Goal: Task Accomplishment & Management: Use online tool/utility

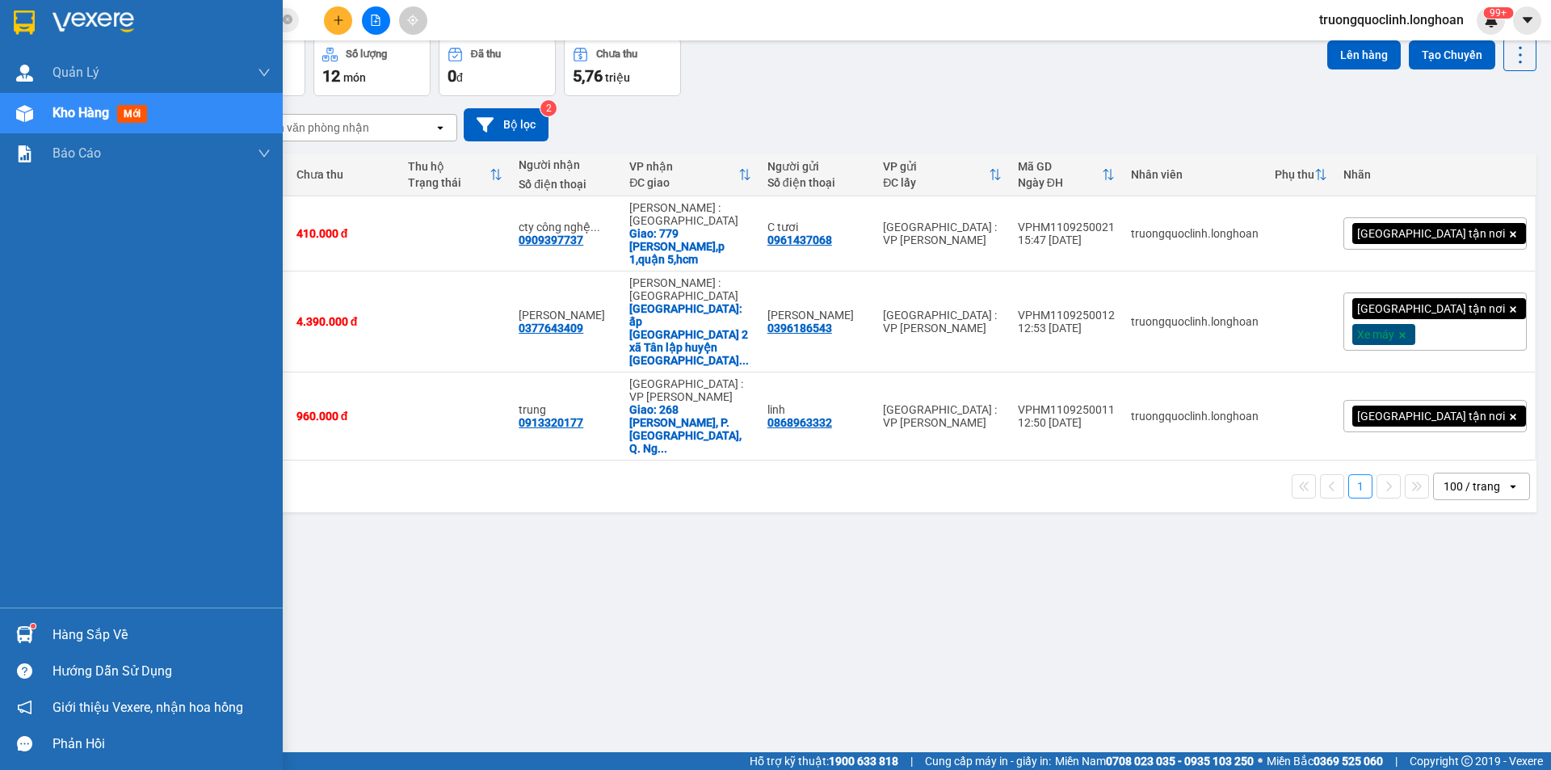
click at [10, 14] on div at bounding box center [24, 22] width 28 height 28
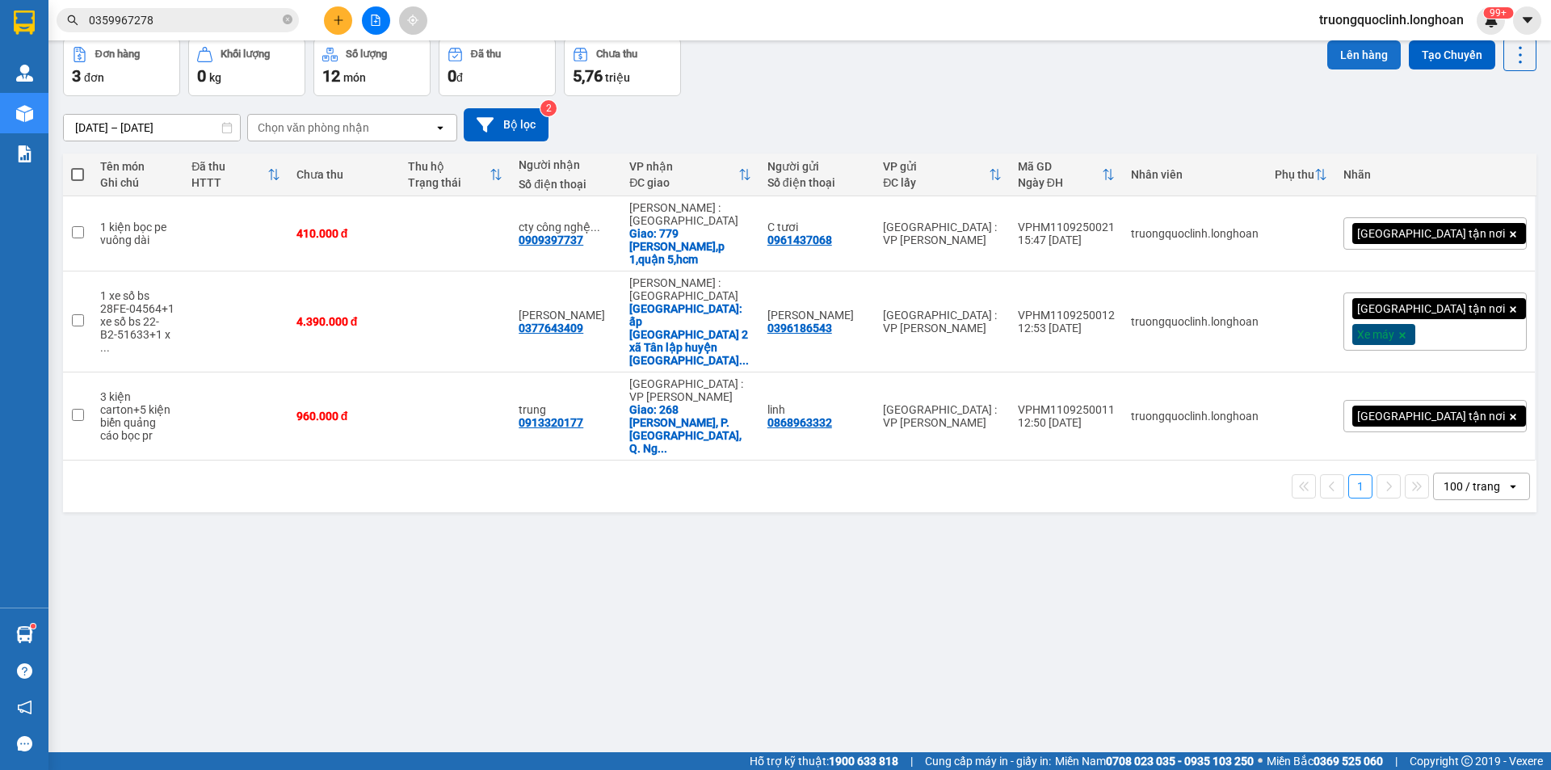
click at [1359, 65] on button "Lên hàng" at bounding box center [1363, 54] width 73 height 29
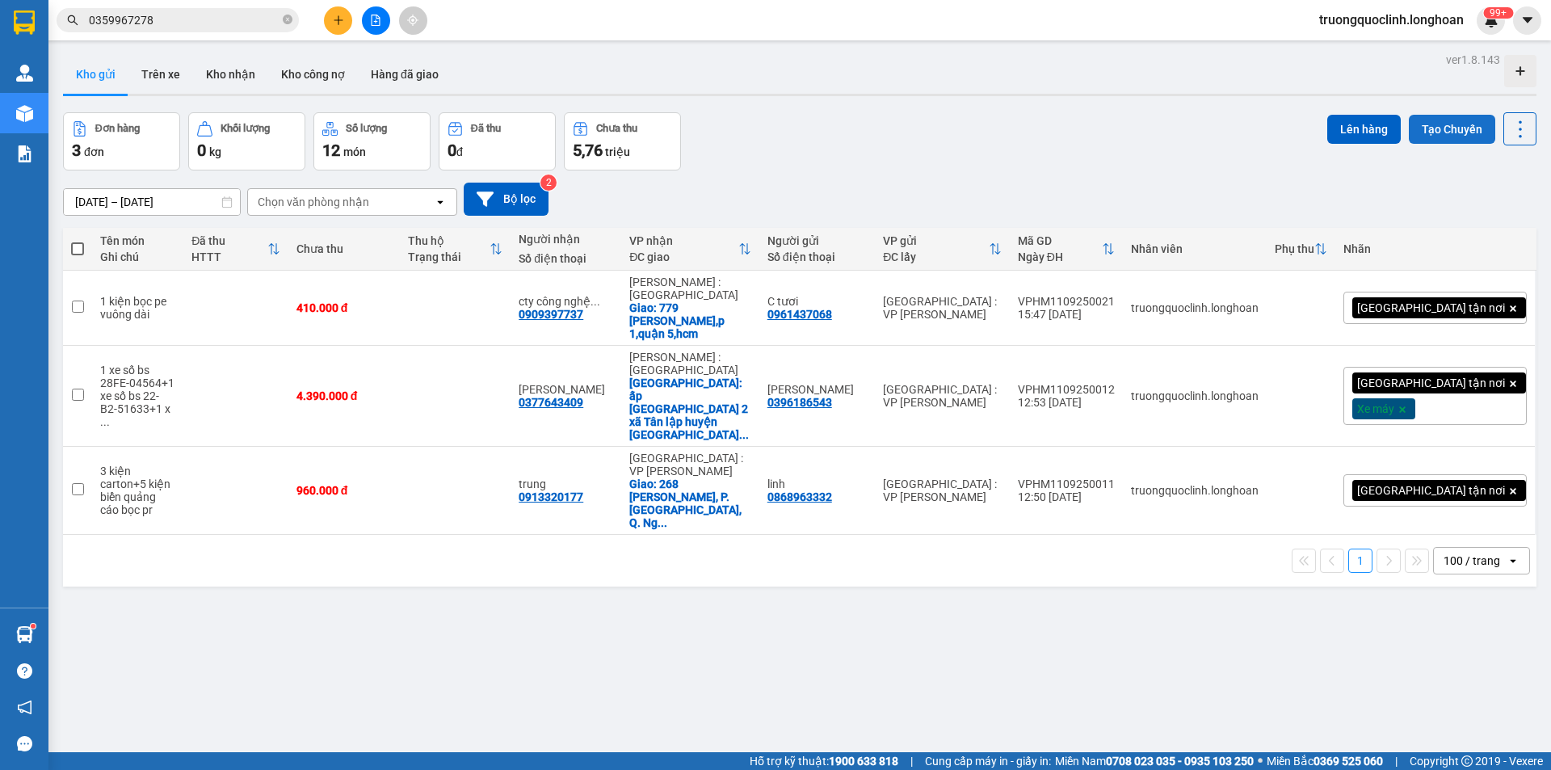
click at [1433, 133] on button "Tạo Chuyến" at bounding box center [1451, 129] width 86 height 29
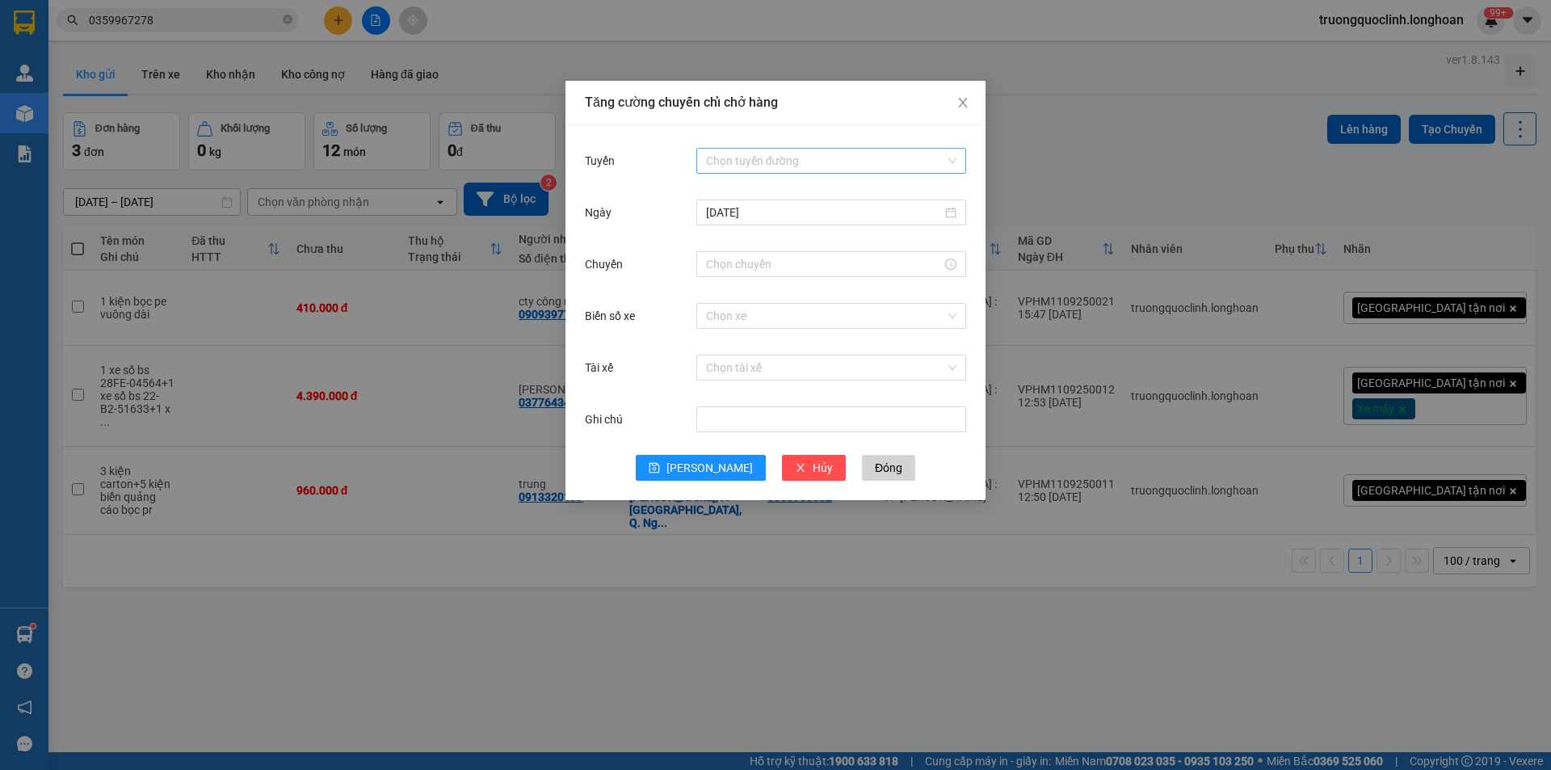
click at [788, 160] on input "Tuyến" at bounding box center [825, 161] width 239 height 24
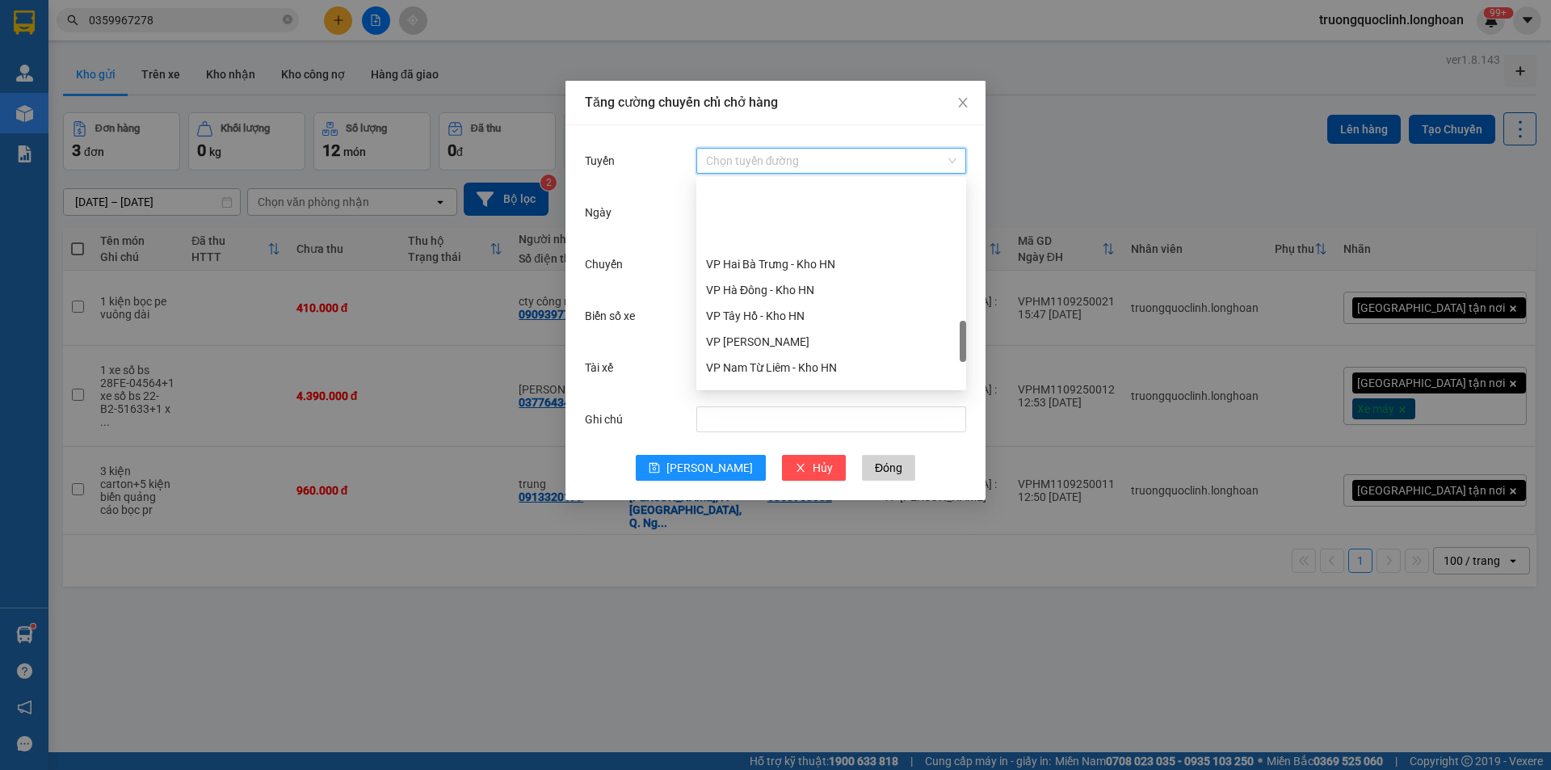
scroll to position [888, 0]
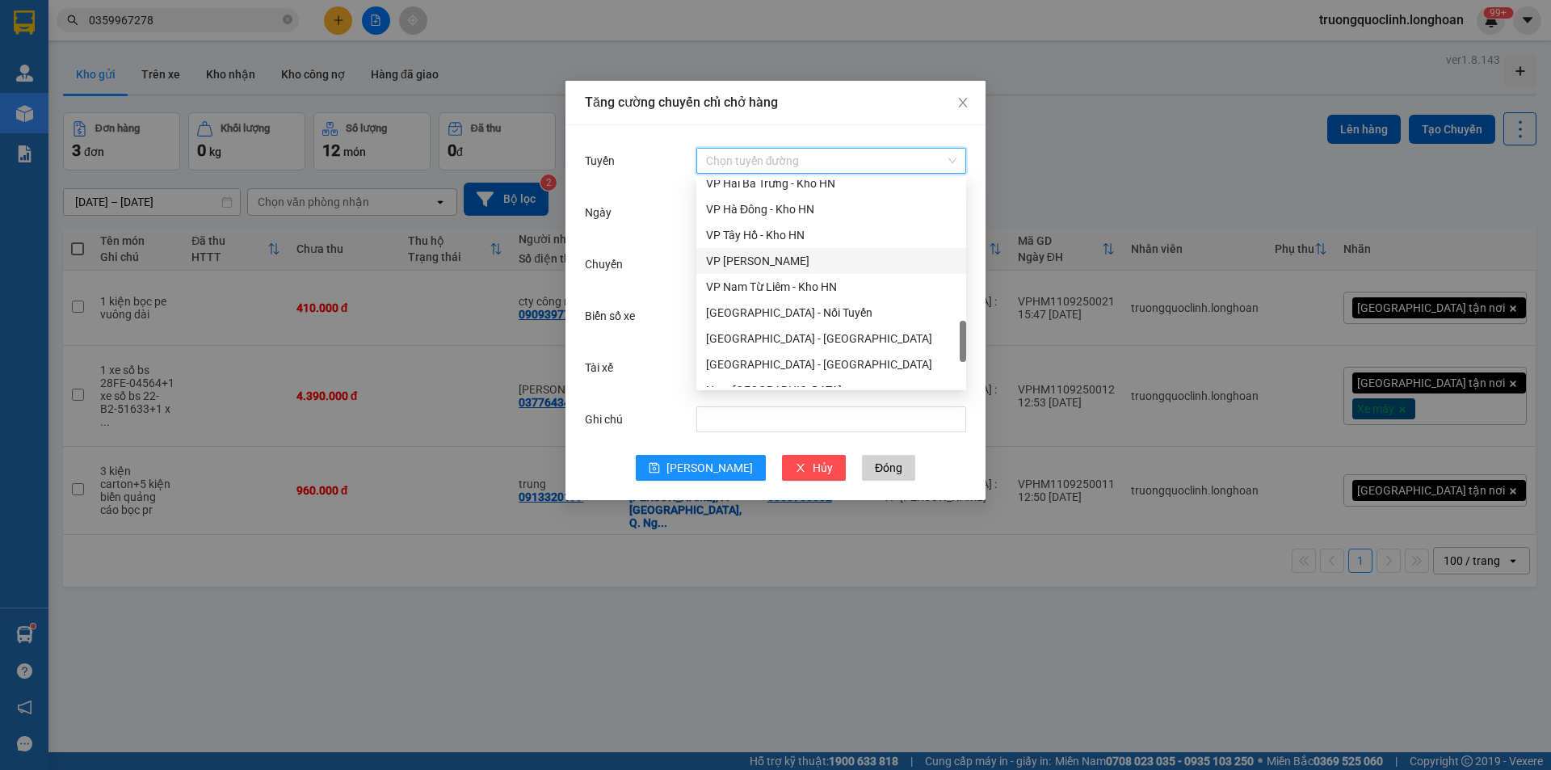
click at [770, 271] on div "VP [PERSON_NAME]" at bounding box center [831, 261] width 270 height 26
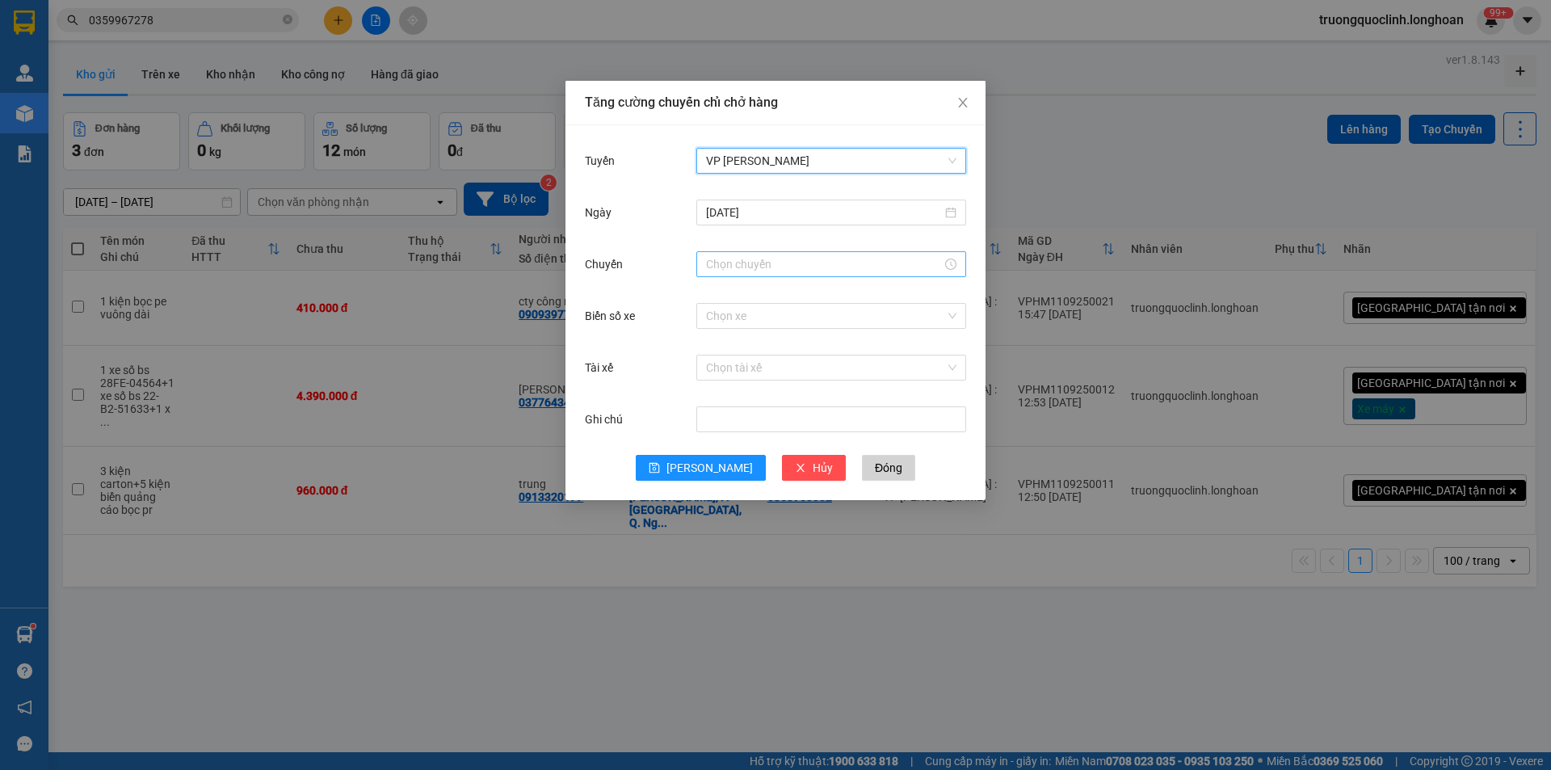
click at [742, 263] on input "Chuyến" at bounding box center [824, 264] width 236 height 18
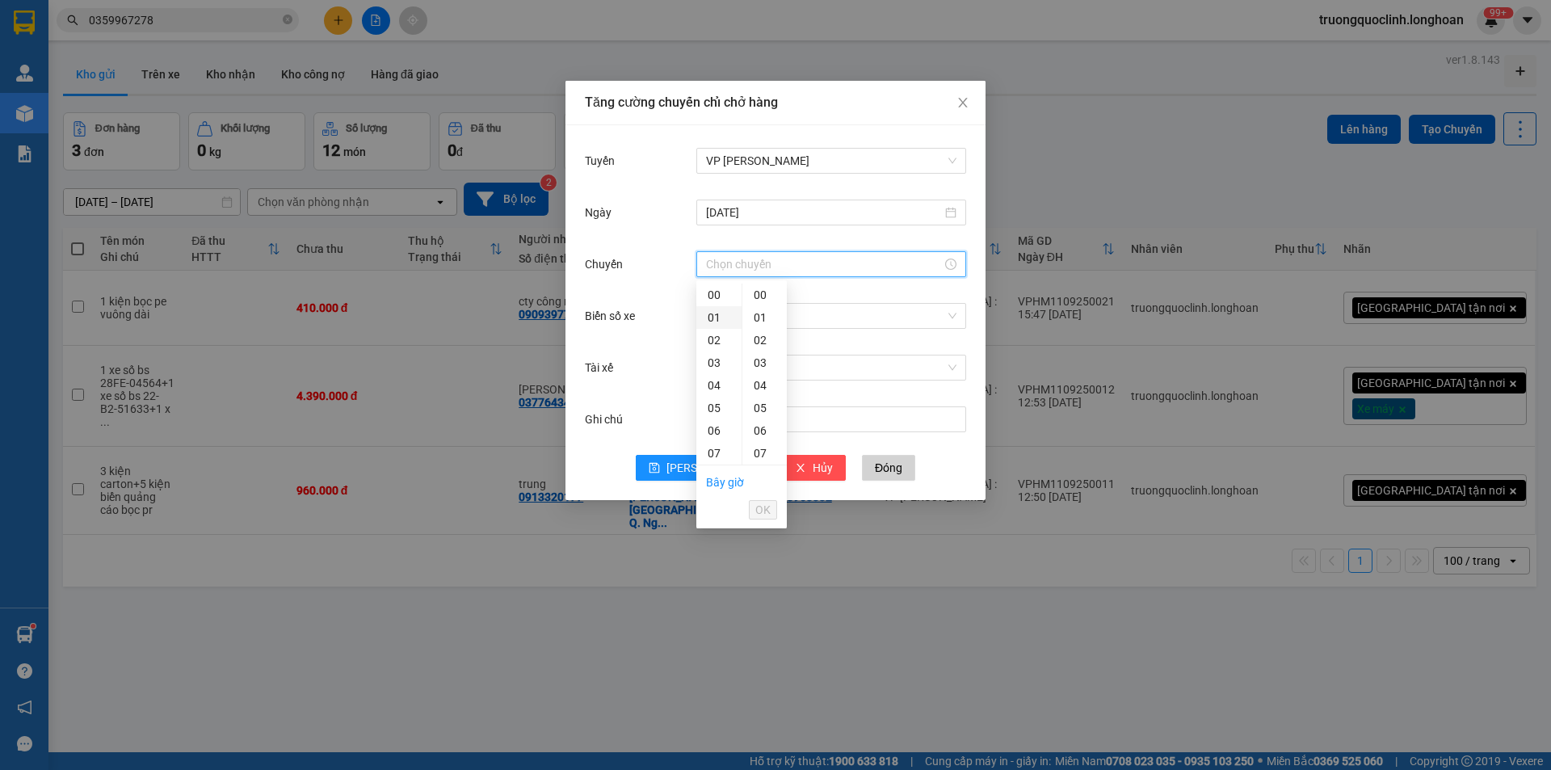
scroll to position [323, 0]
click at [714, 387] on div "22" at bounding box center [718, 388] width 45 height 23
type input "22:00"
click at [764, 509] on span "OK" at bounding box center [762, 510] width 15 height 18
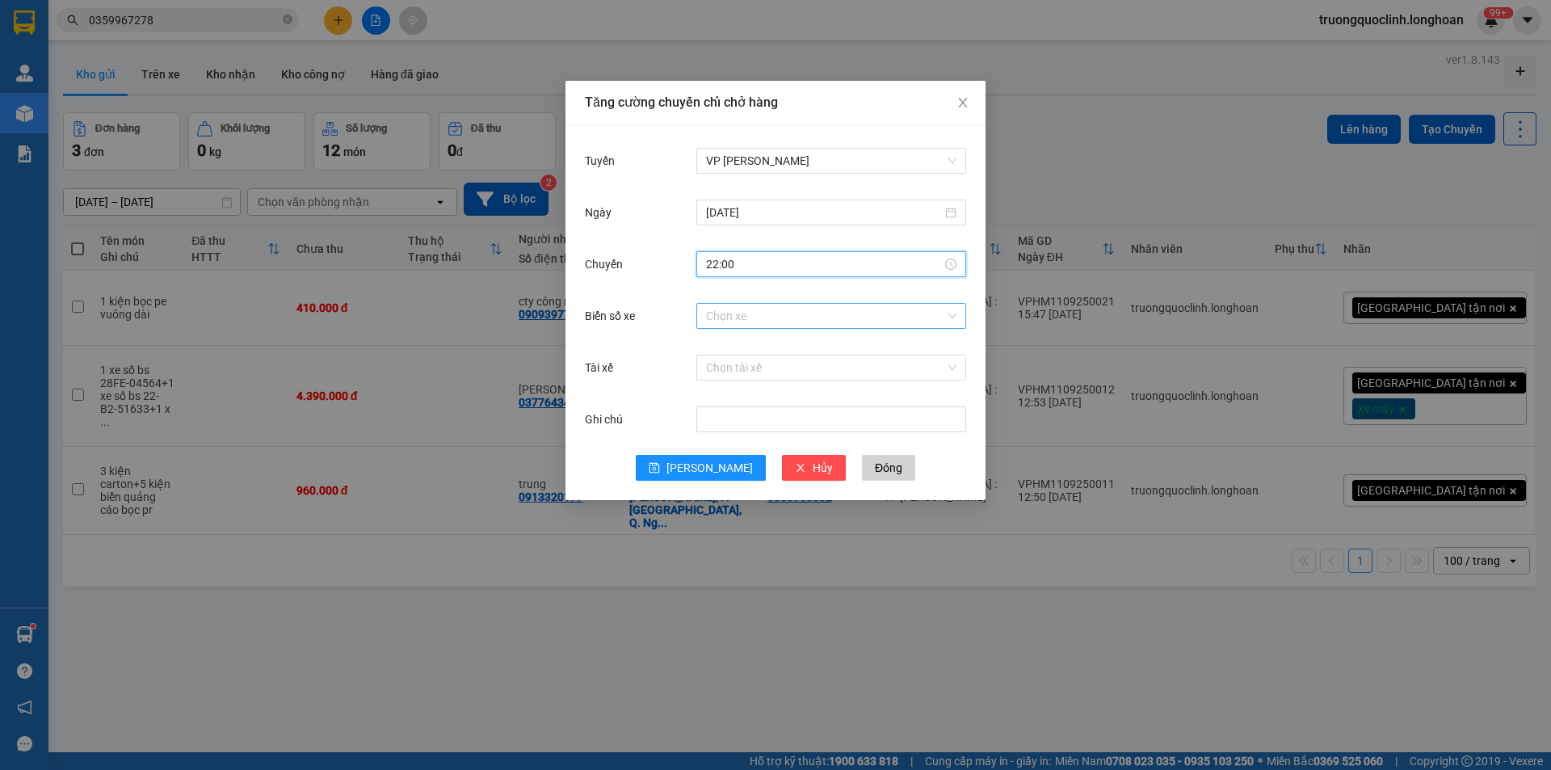
click at [809, 321] on input "Biển số xe" at bounding box center [825, 316] width 239 height 24
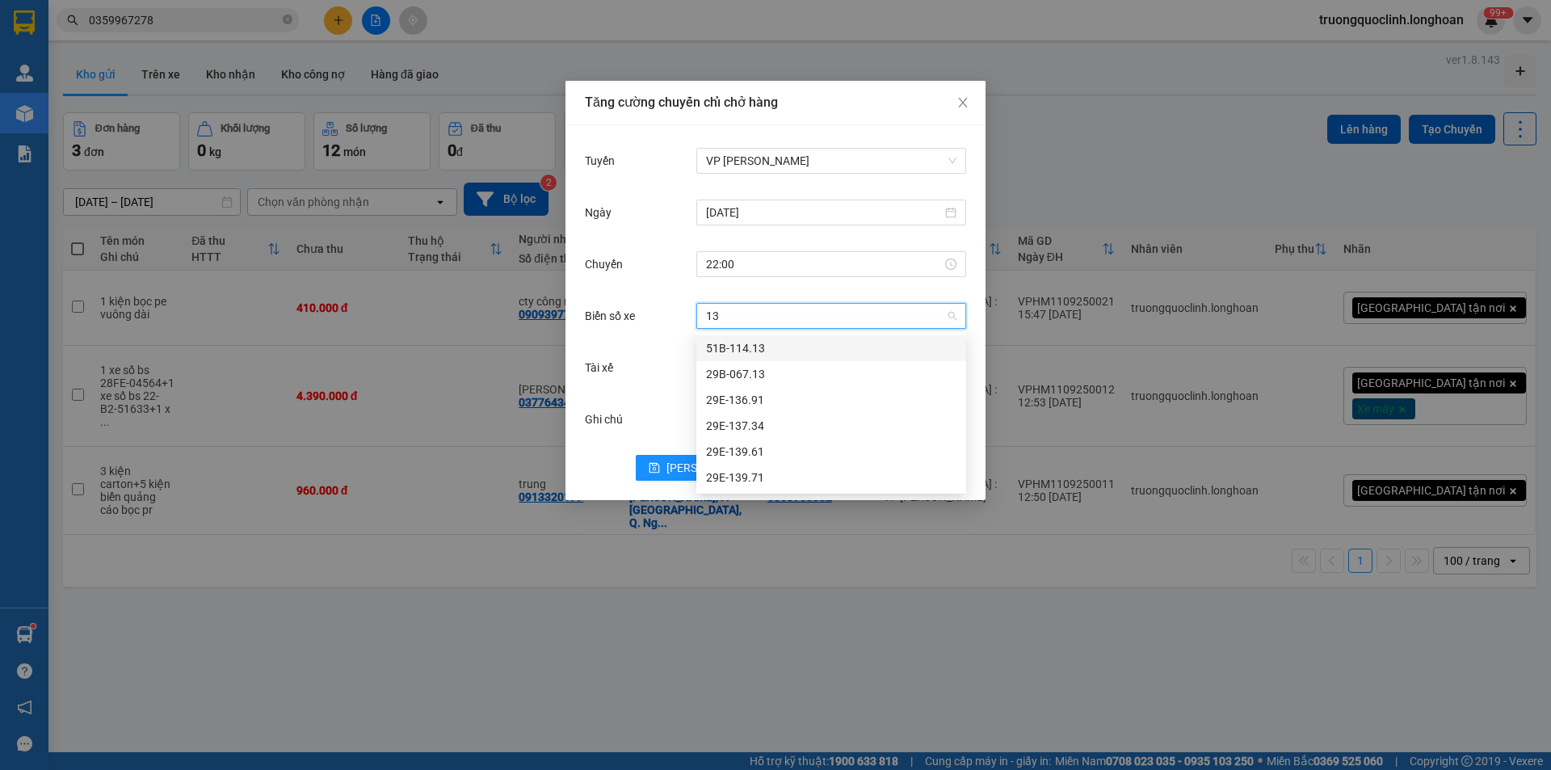
type input "139"
click at [766, 350] on div "29E-139.61" at bounding box center [831, 348] width 250 height 18
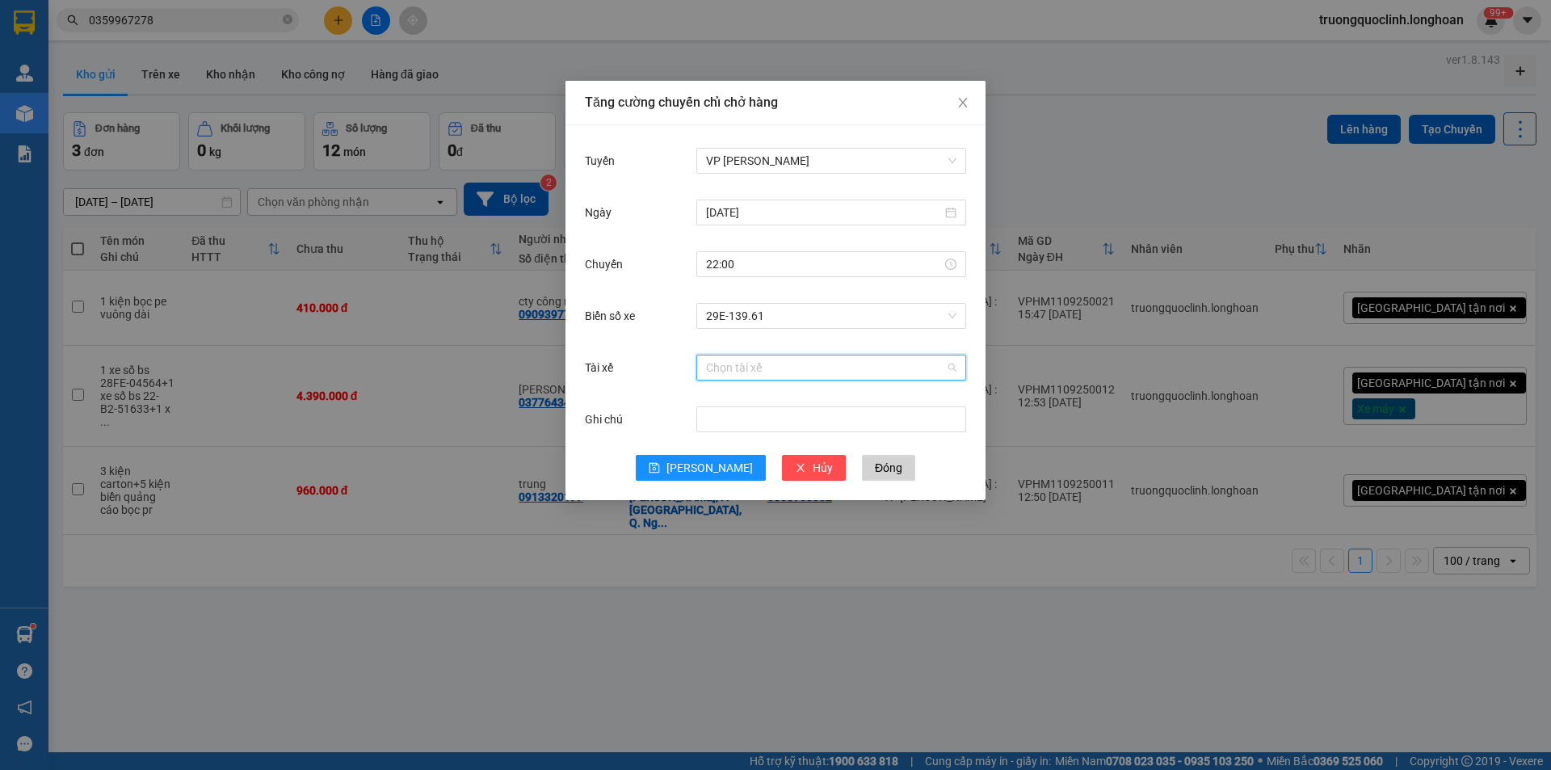
click at [758, 371] on input "Tài xế" at bounding box center [825, 367] width 239 height 24
type input "sướng"
click at [770, 399] on div "[PERSON_NAME] 0336.858.247" at bounding box center [831, 400] width 250 height 18
click at [703, 470] on span "[PERSON_NAME]" at bounding box center [709, 468] width 86 height 18
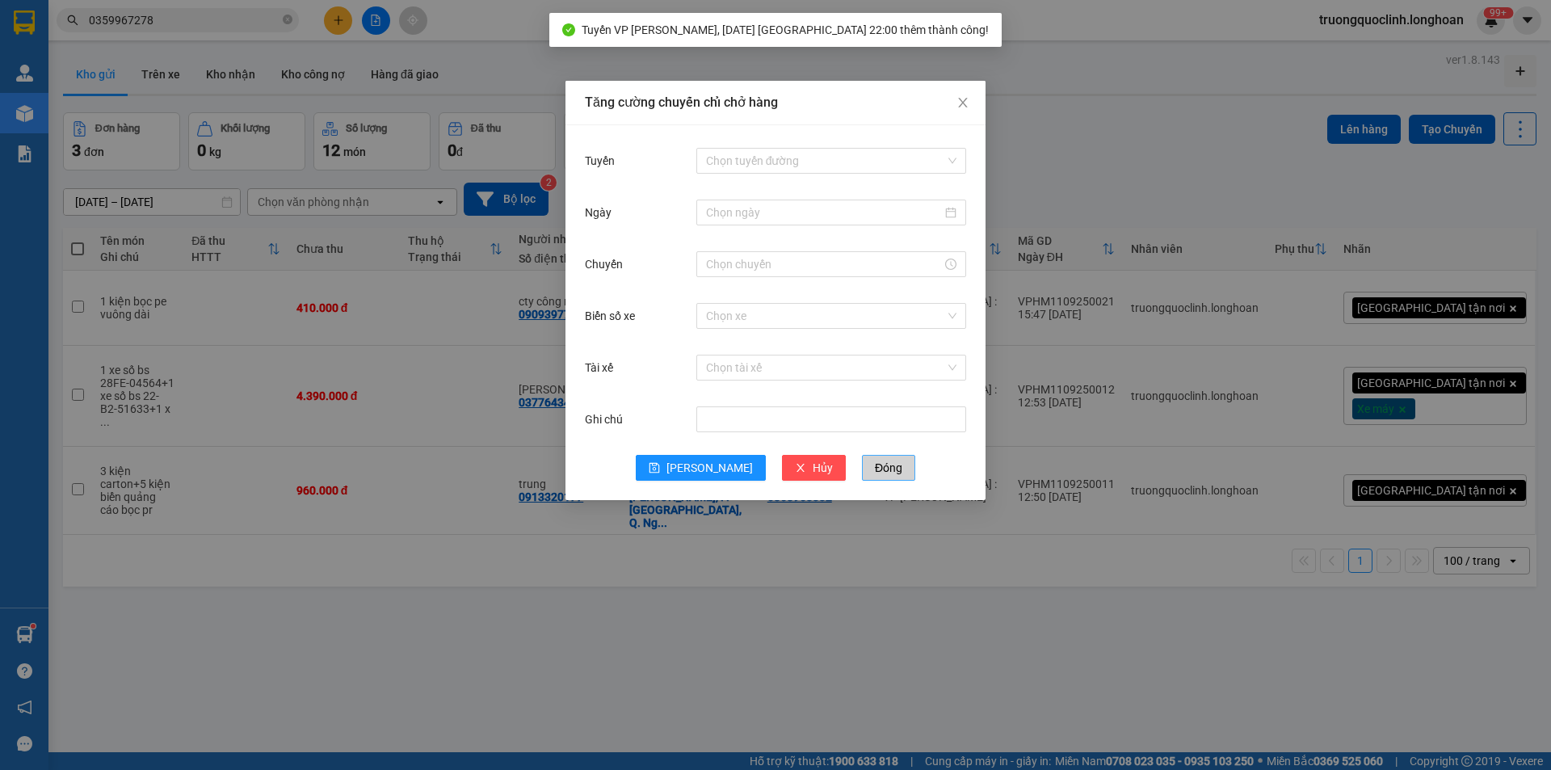
click at [875, 461] on span "Đóng" at bounding box center [888, 468] width 27 height 18
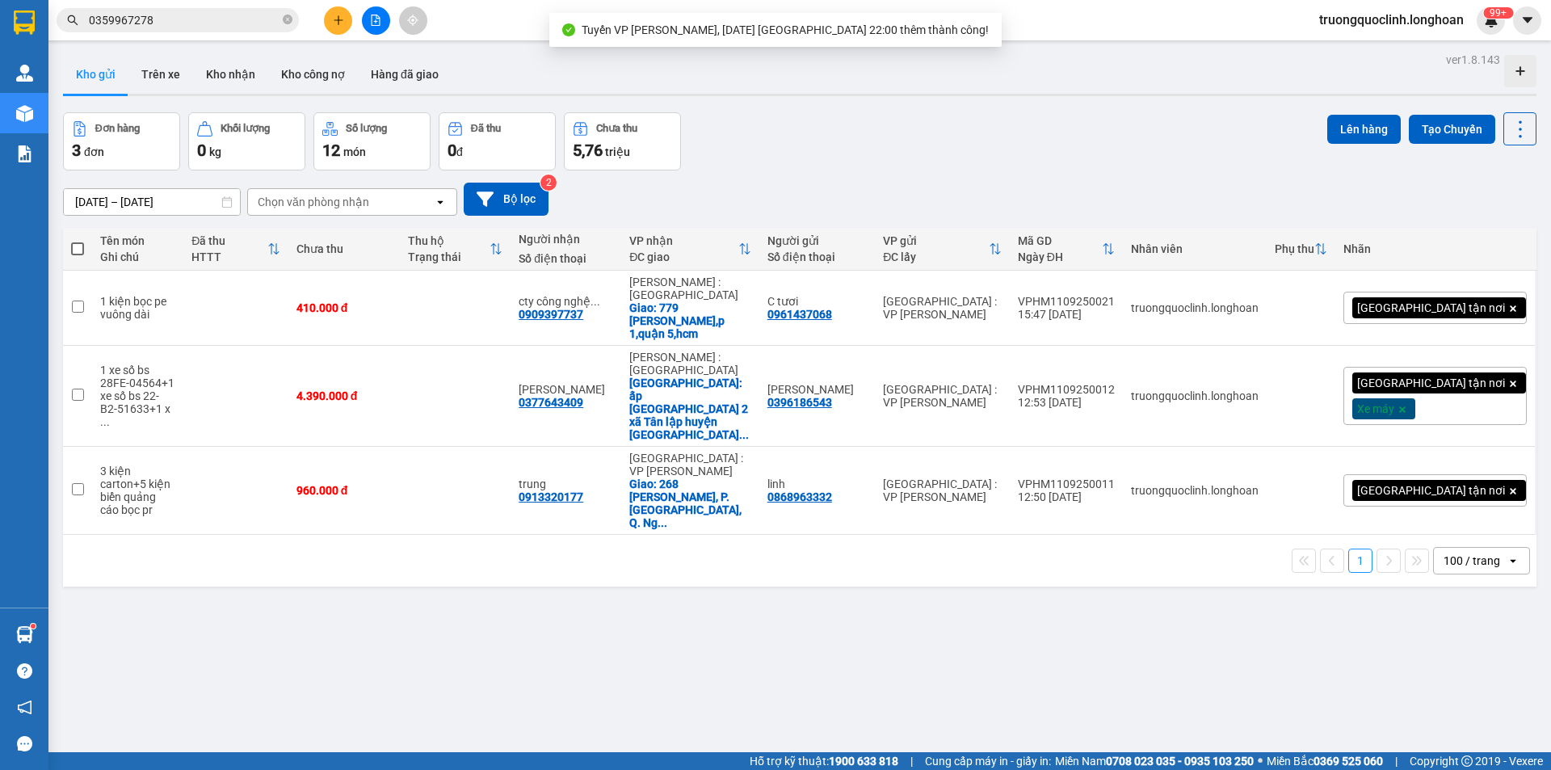
click at [81, 245] on span at bounding box center [77, 248] width 13 height 13
click at [78, 241] on input "checkbox" at bounding box center [78, 241] width 0 height 0
checkbox input "true"
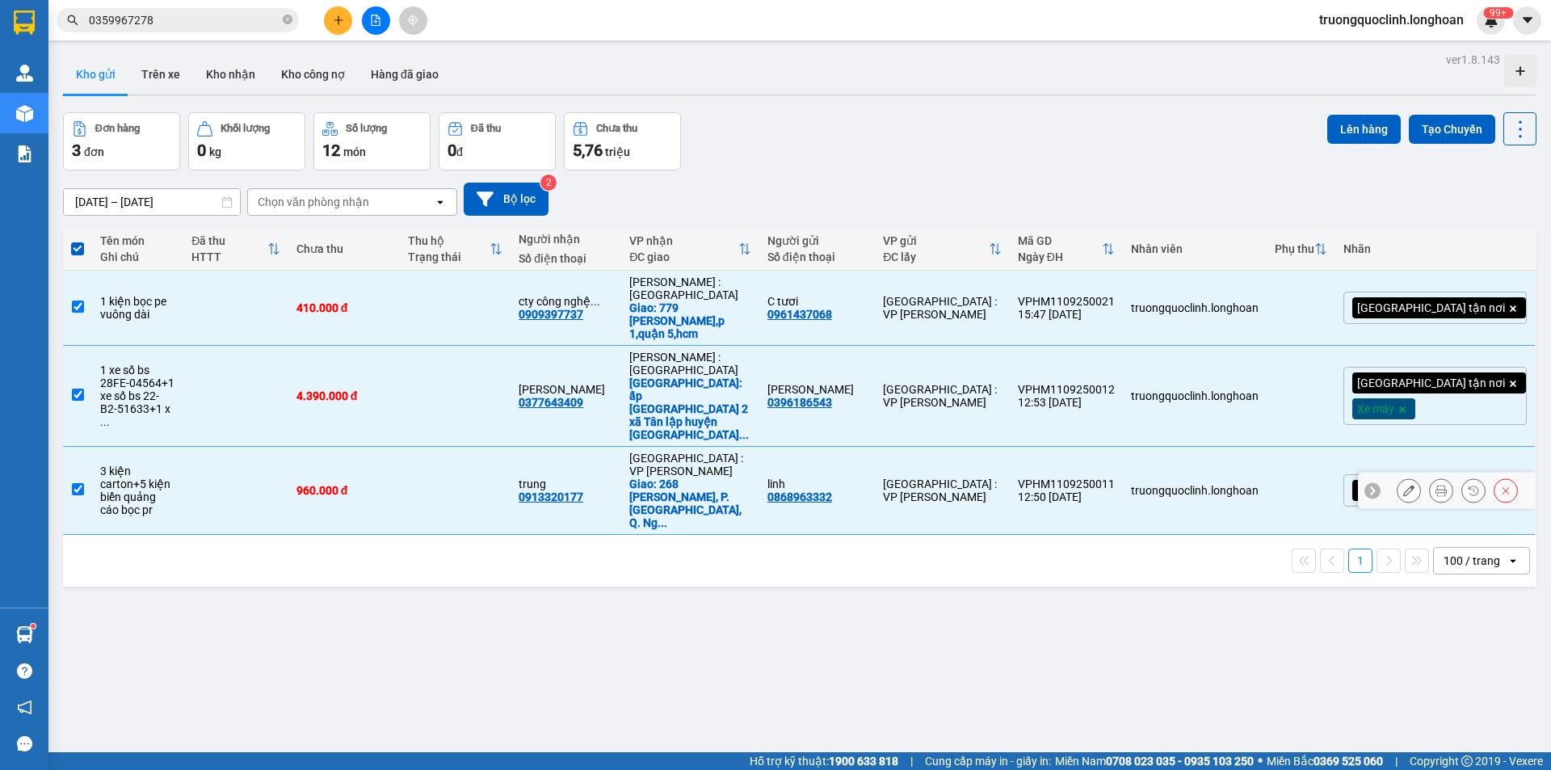
scroll to position [74, 0]
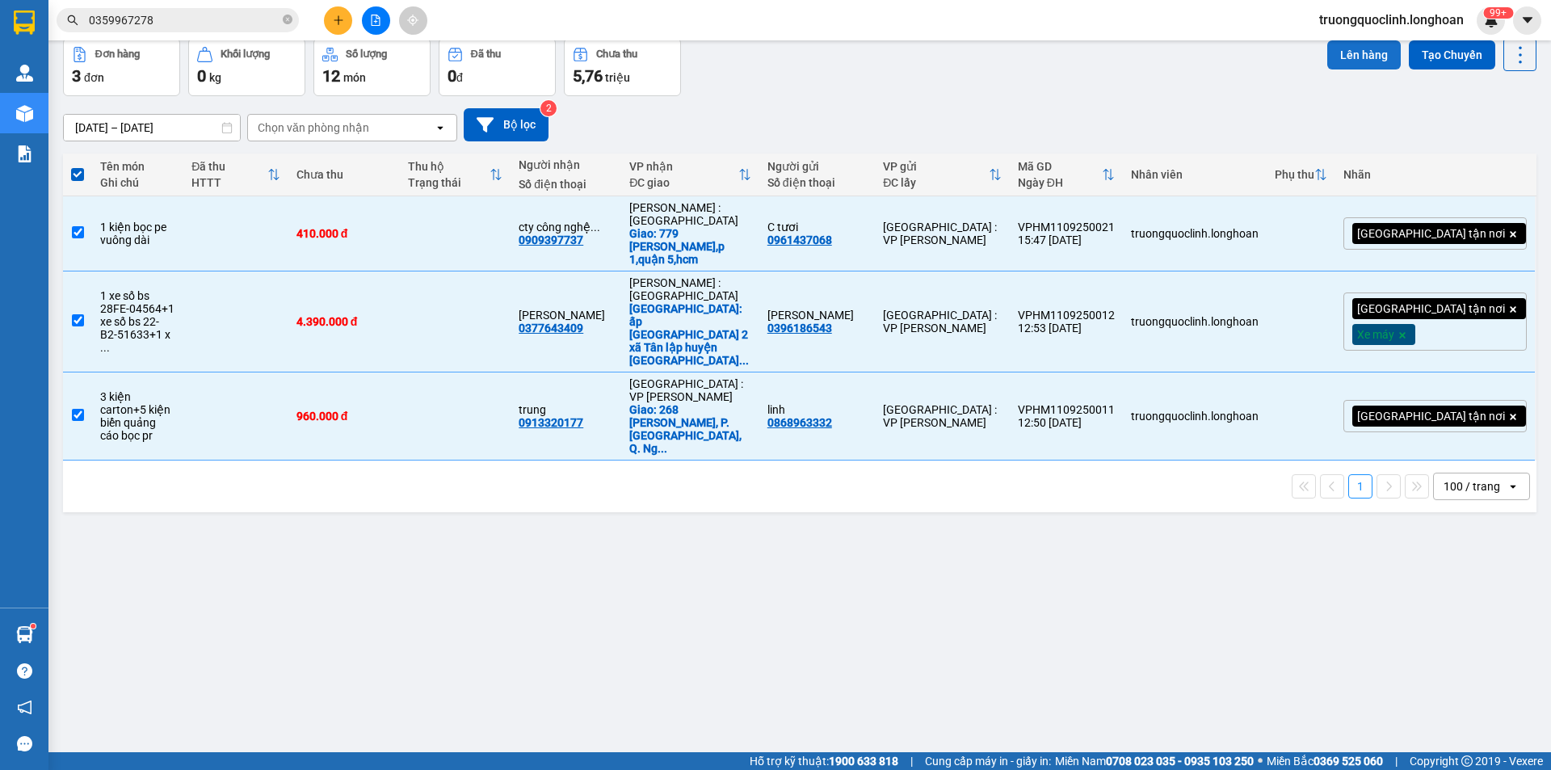
click at [1355, 52] on button "Lên hàng" at bounding box center [1363, 54] width 73 height 29
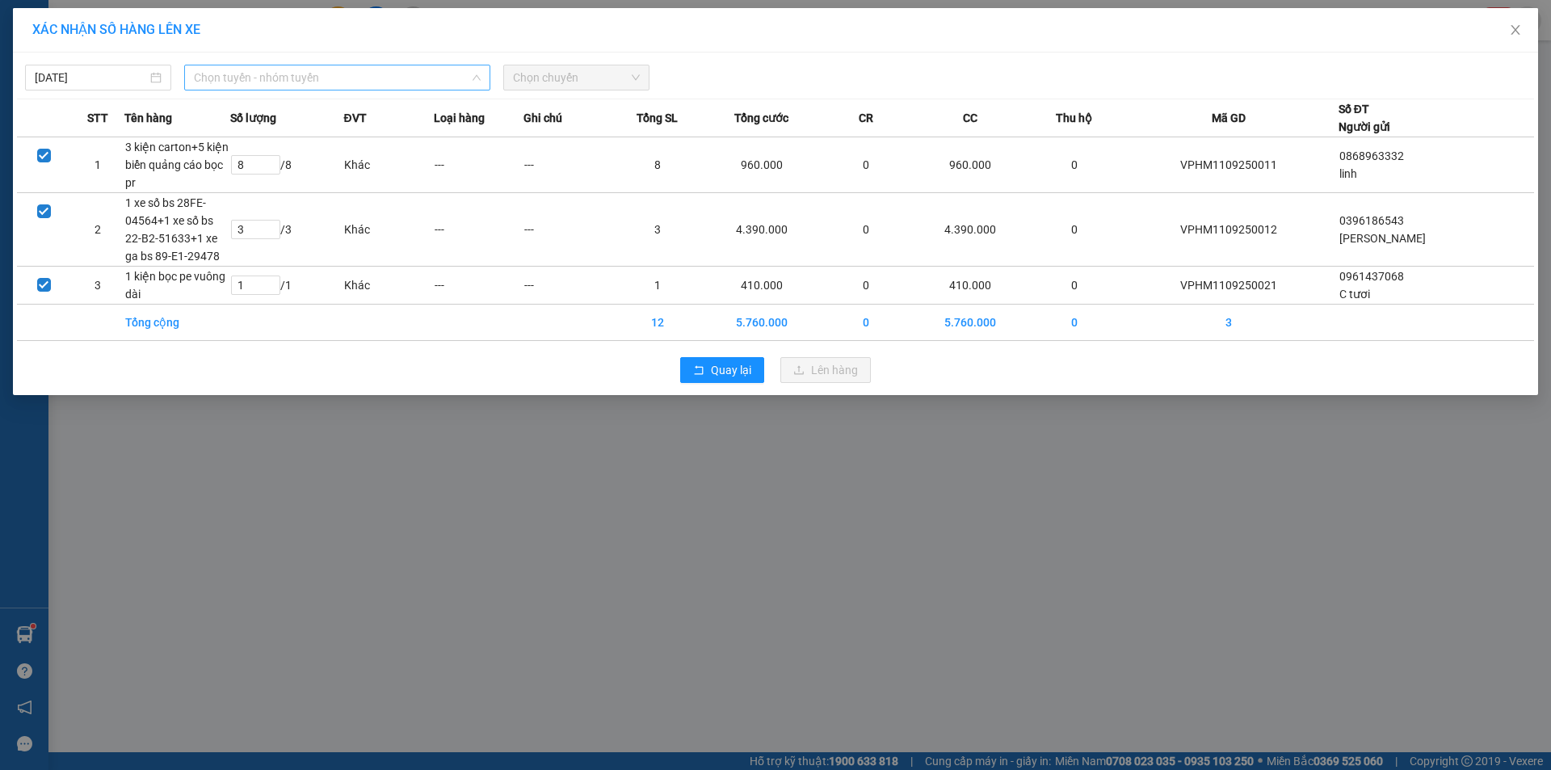
click at [278, 83] on span "Chọn tuyến - nhóm tuyến" at bounding box center [337, 77] width 287 height 24
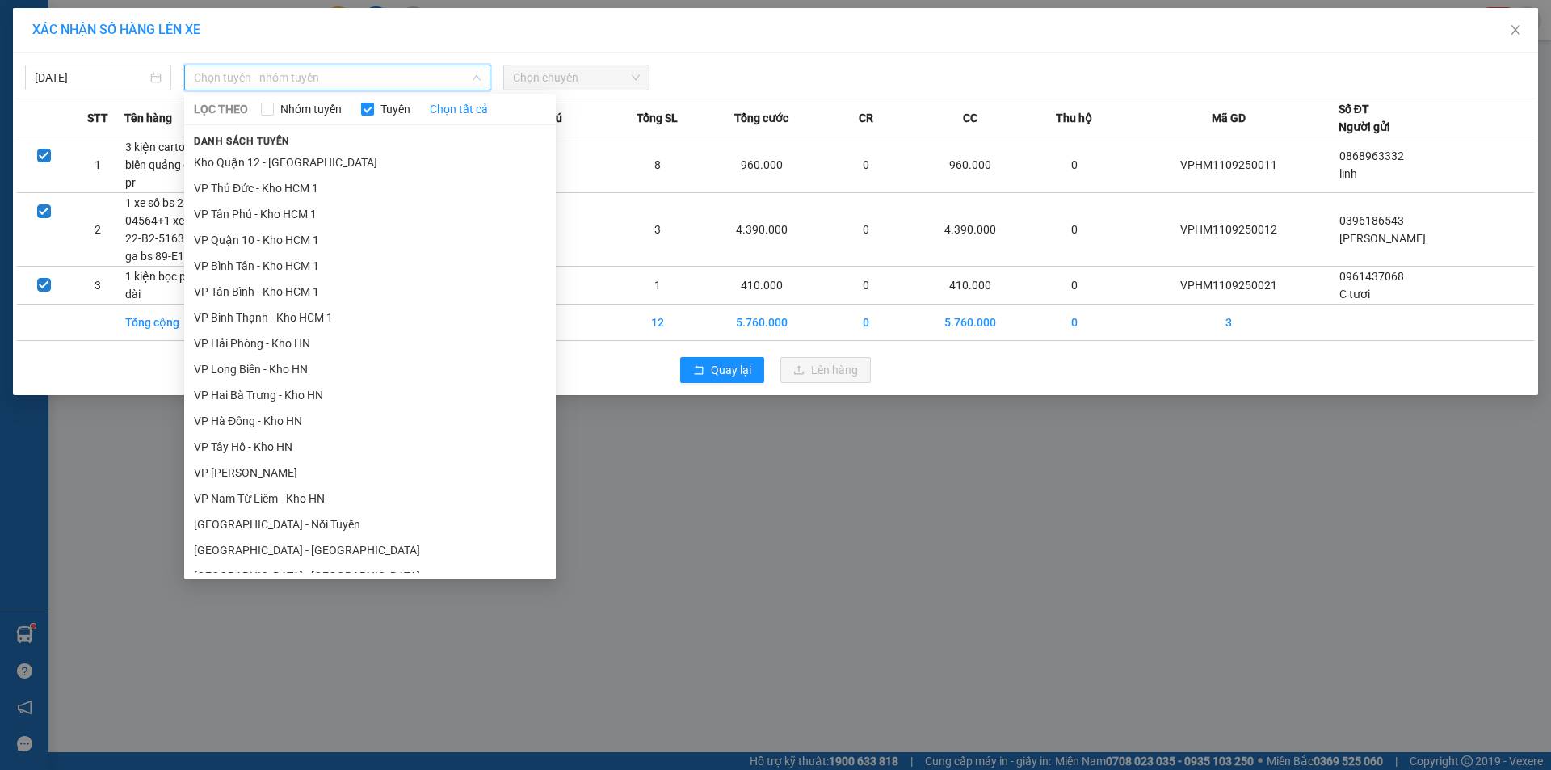
scroll to position [808, 0]
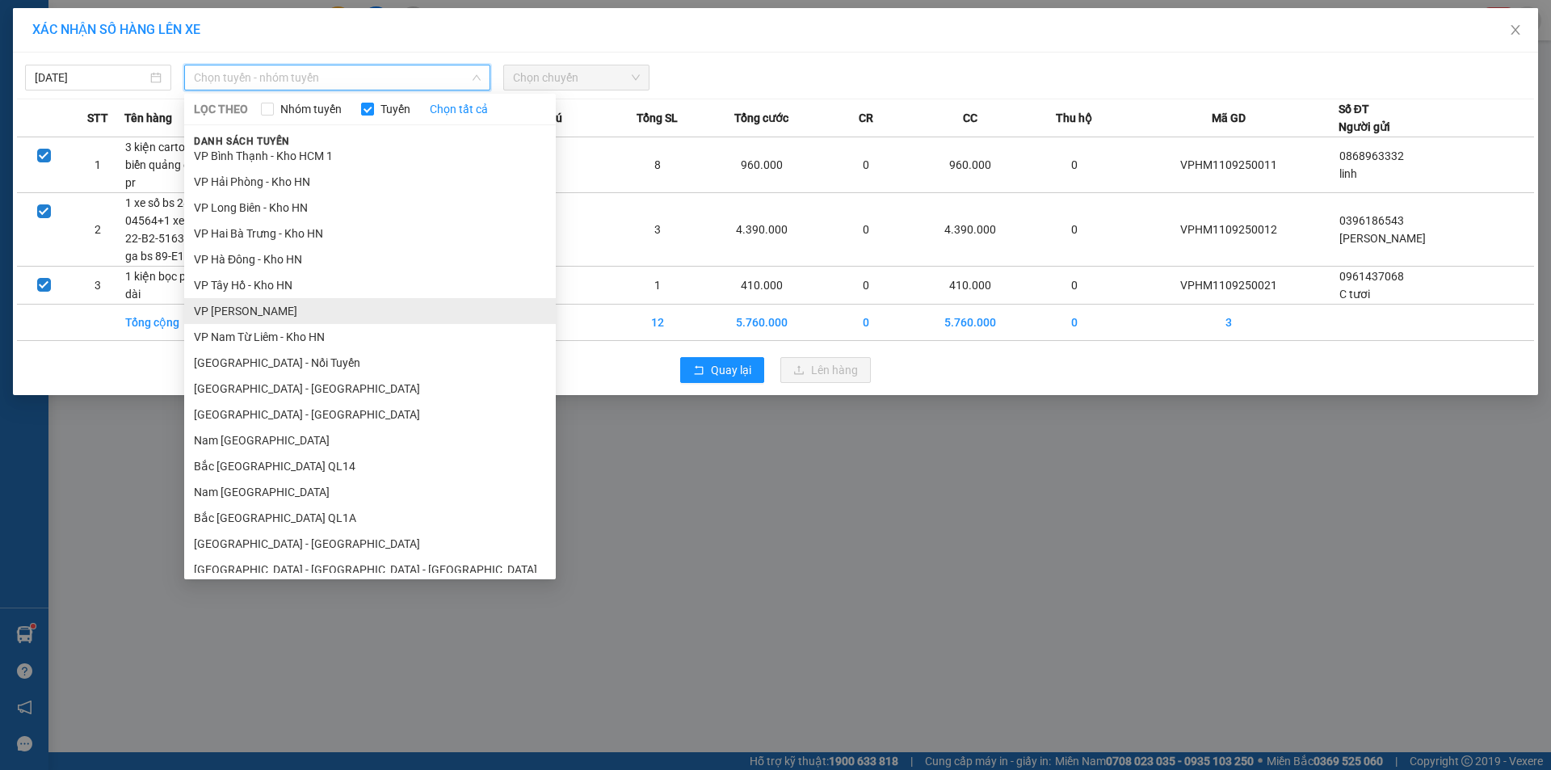
click at [269, 311] on li "VP [PERSON_NAME]" at bounding box center [369, 311] width 371 height 26
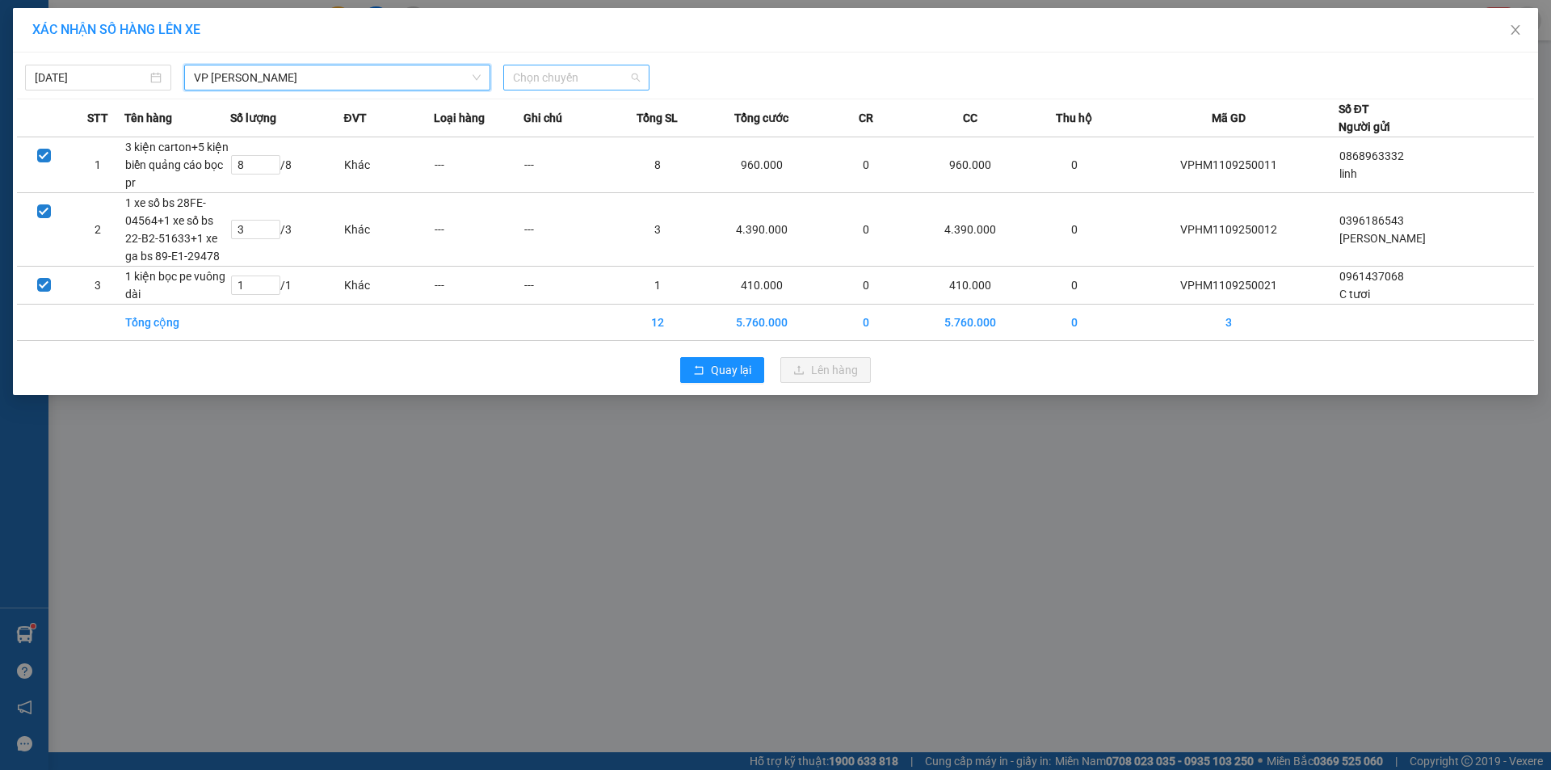
click at [531, 85] on span "Chọn chuyến" at bounding box center [576, 77] width 127 height 24
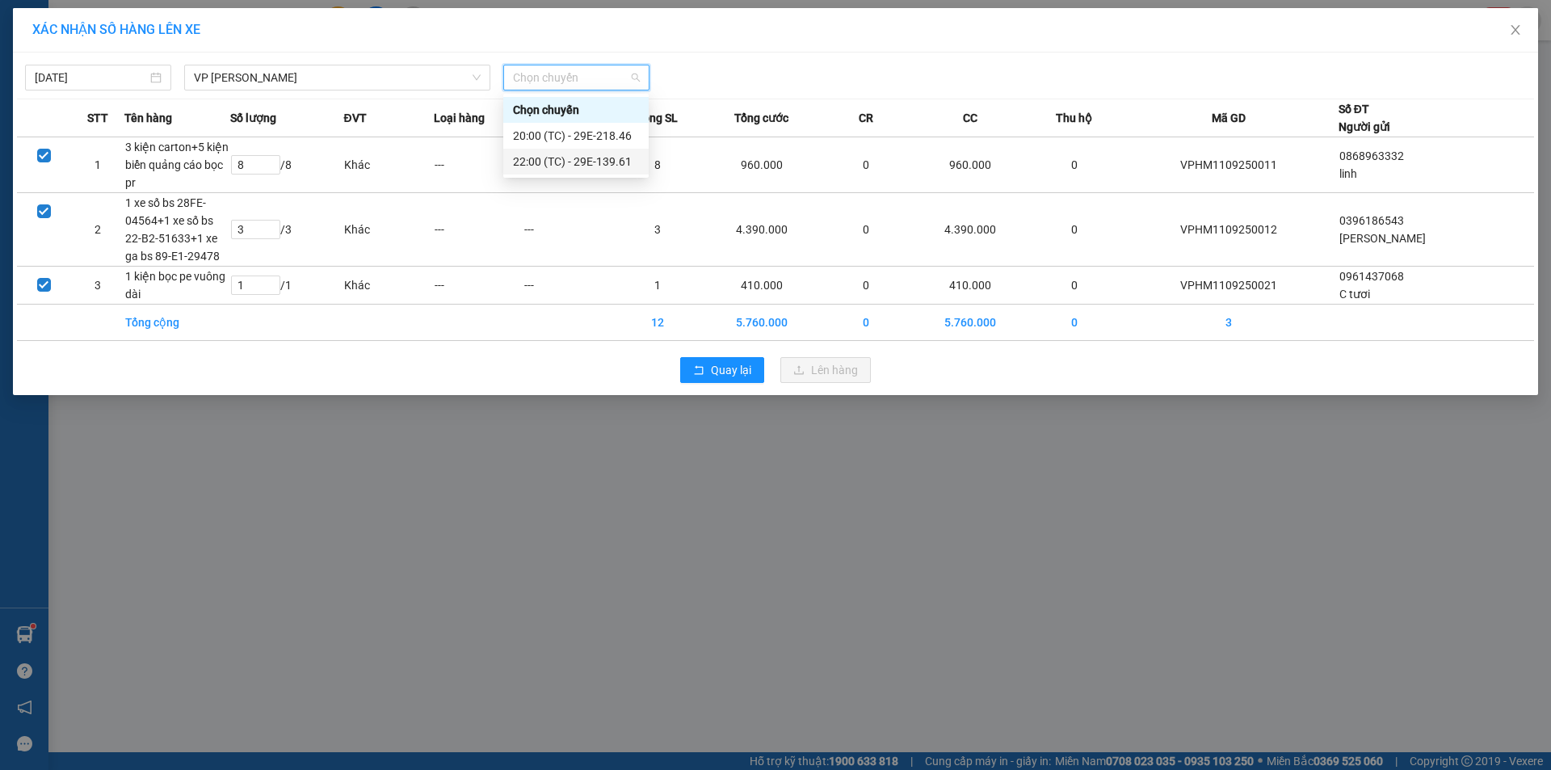
drag, startPoint x: 539, startPoint y: 162, endPoint x: 617, endPoint y: 217, distance: 96.1
click at [539, 163] on div "22:00 (TC) - 29E-139.61" at bounding box center [576, 162] width 126 height 18
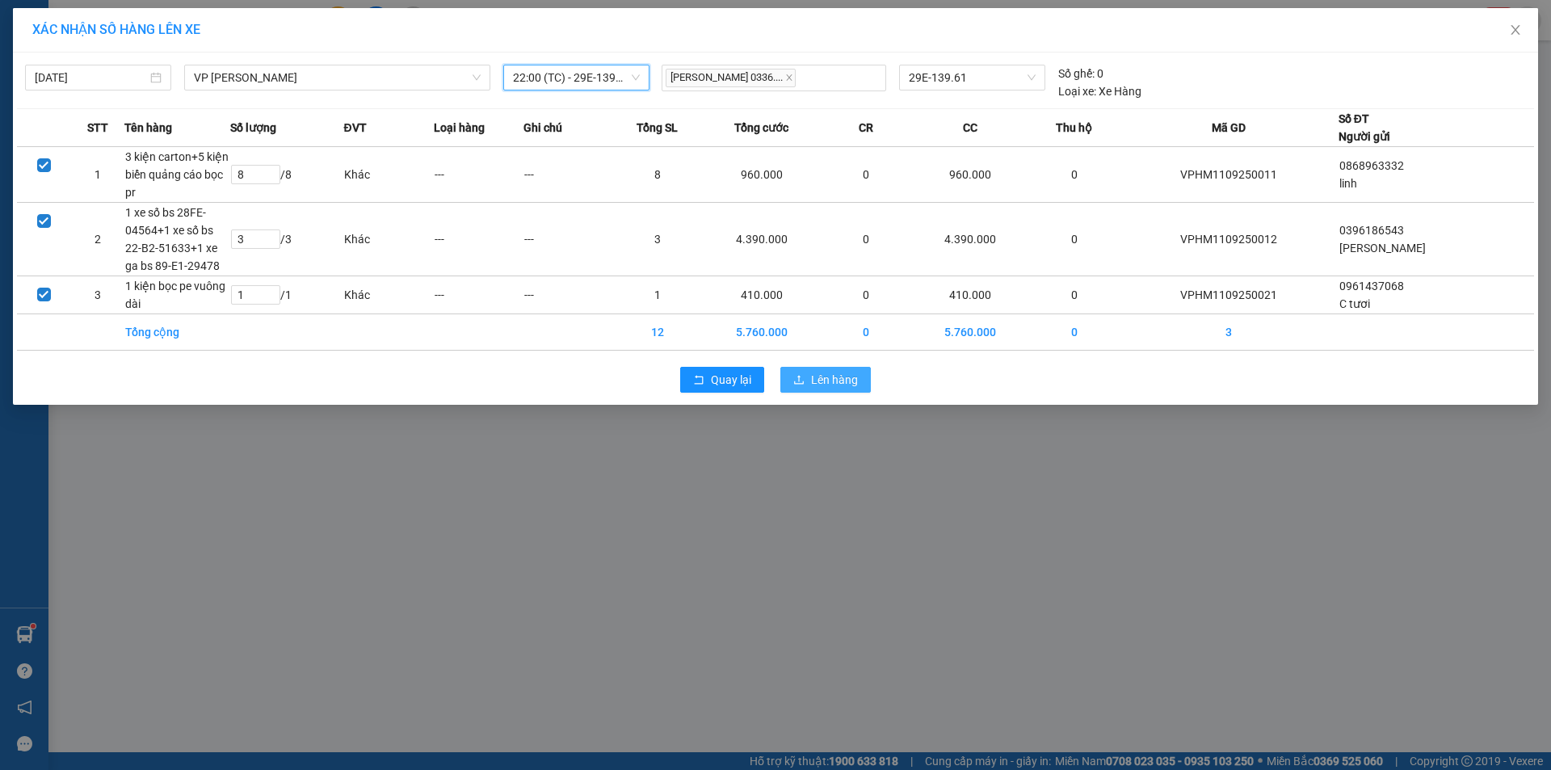
click at [842, 383] on span "Lên hàng" at bounding box center [834, 380] width 47 height 18
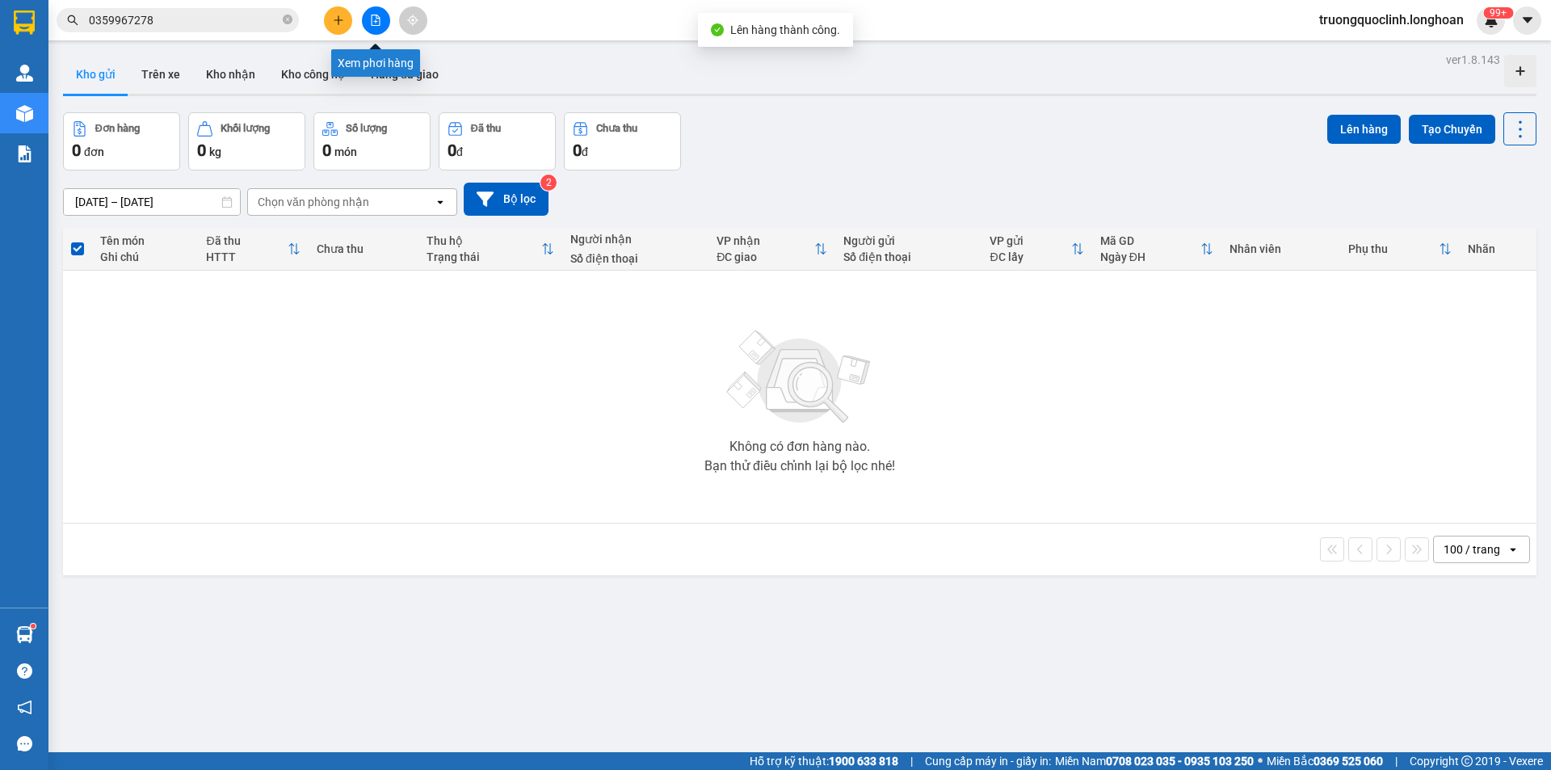
click at [375, 23] on icon "file-add" at bounding box center [375, 20] width 11 height 11
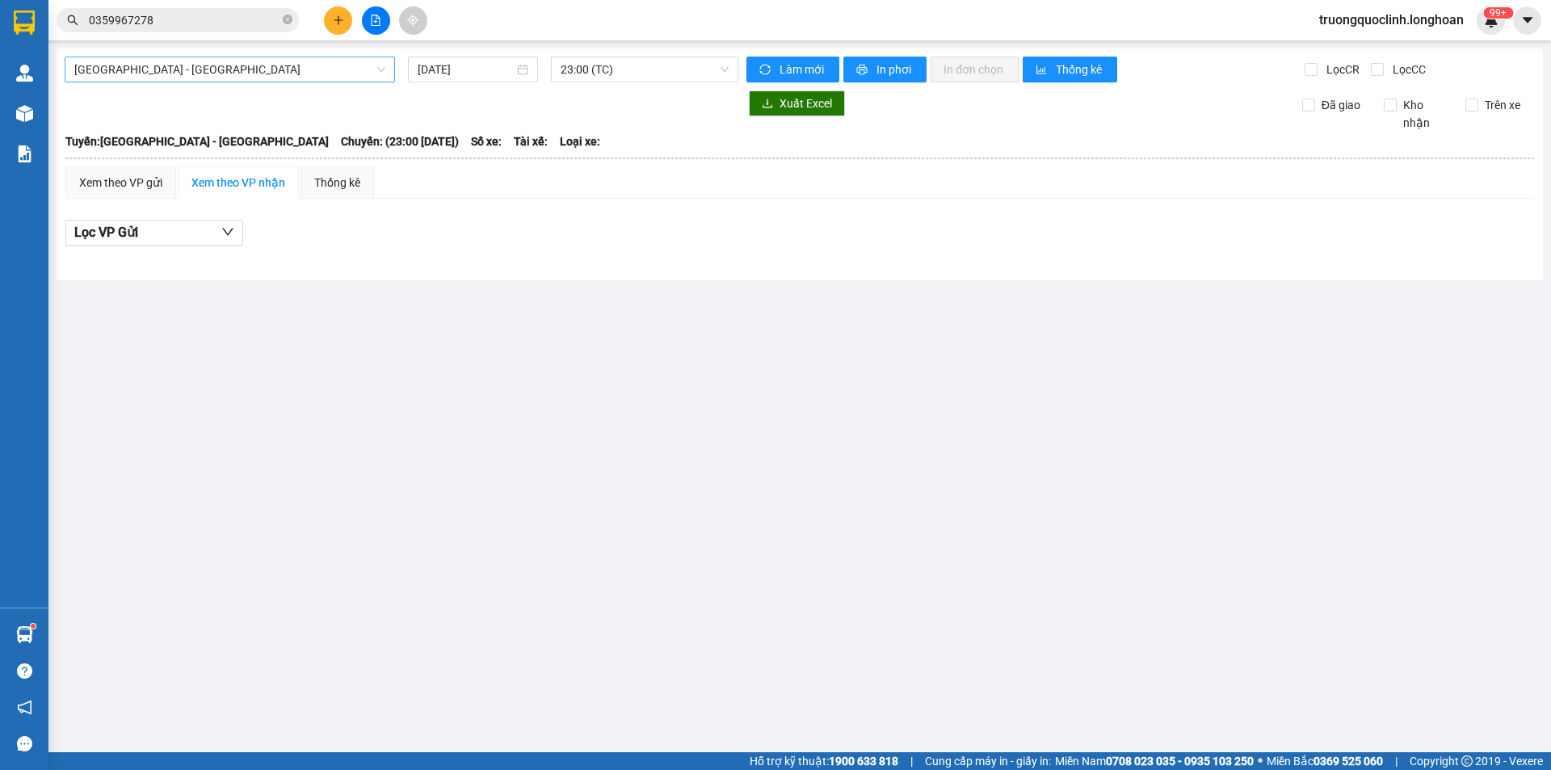
drag, startPoint x: 323, startPoint y: 73, endPoint x: 322, endPoint y: 84, distance: 10.5
click at [323, 74] on span "[GEOGRAPHIC_DATA] - [GEOGRAPHIC_DATA]" at bounding box center [229, 69] width 311 height 24
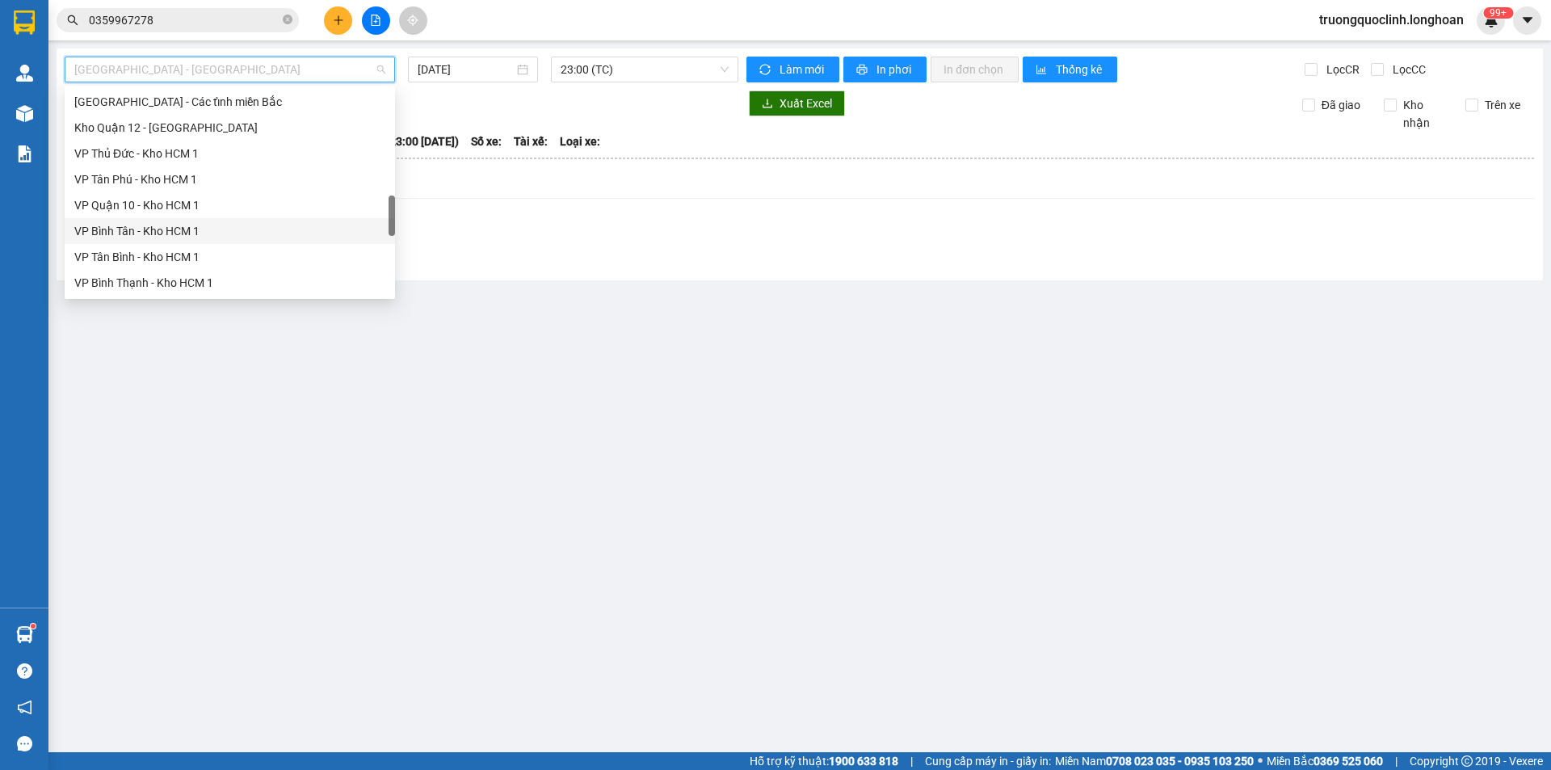
scroll to position [808, 0]
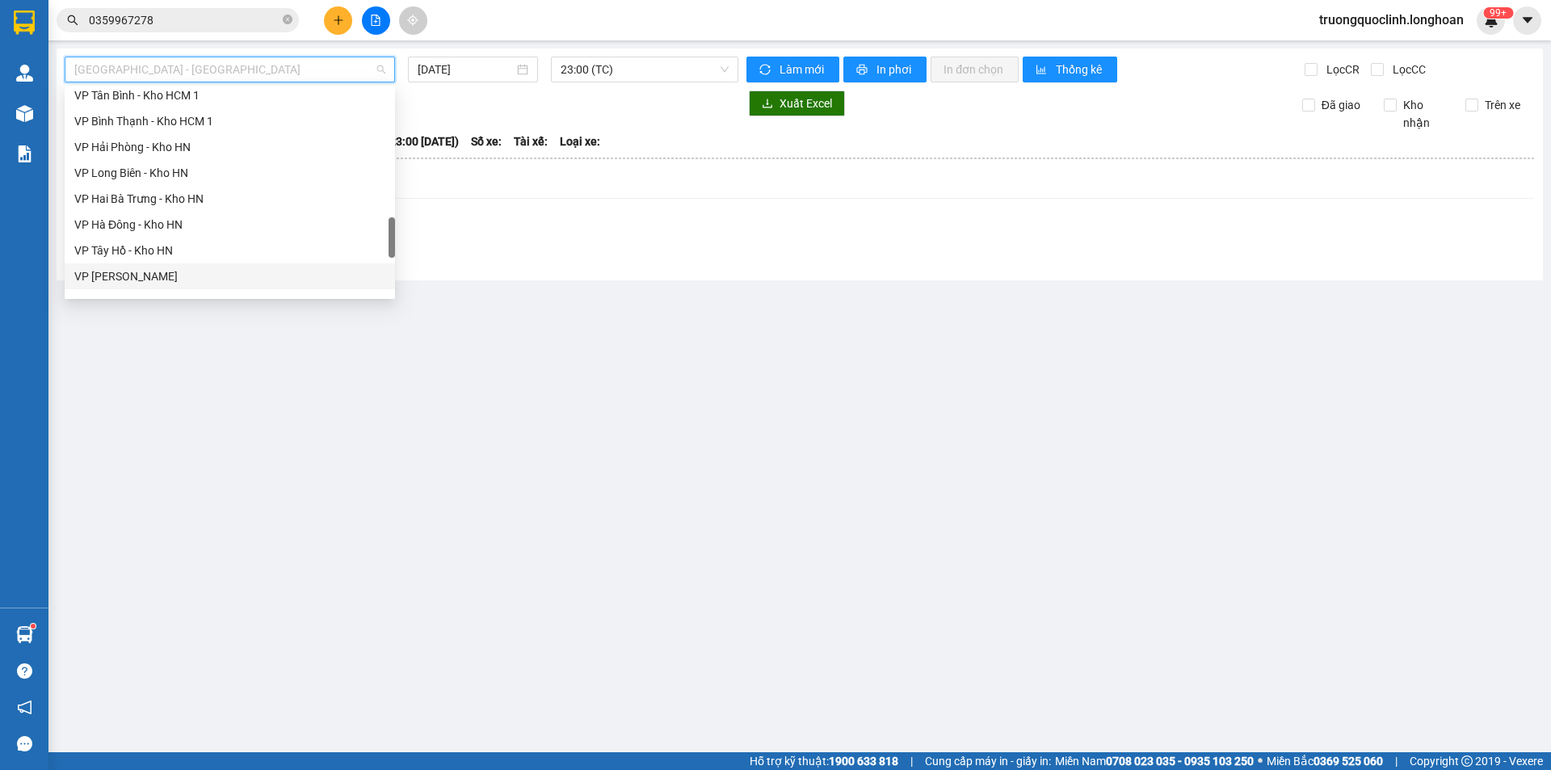
click at [162, 269] on div "VP [PERSON_NAME]" at bounding box center [229, 276] width 311 height 18
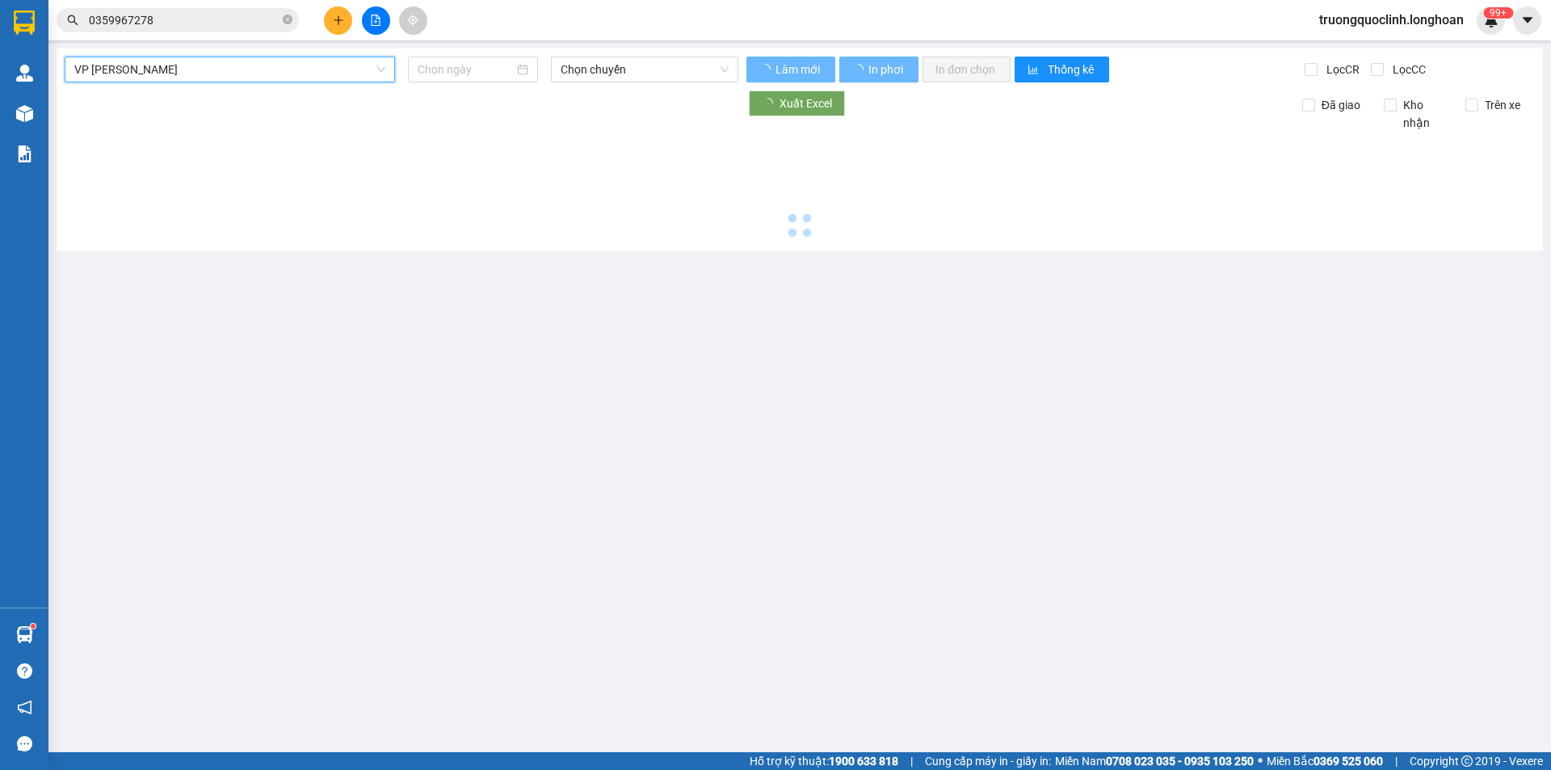
type input "[DATE]"
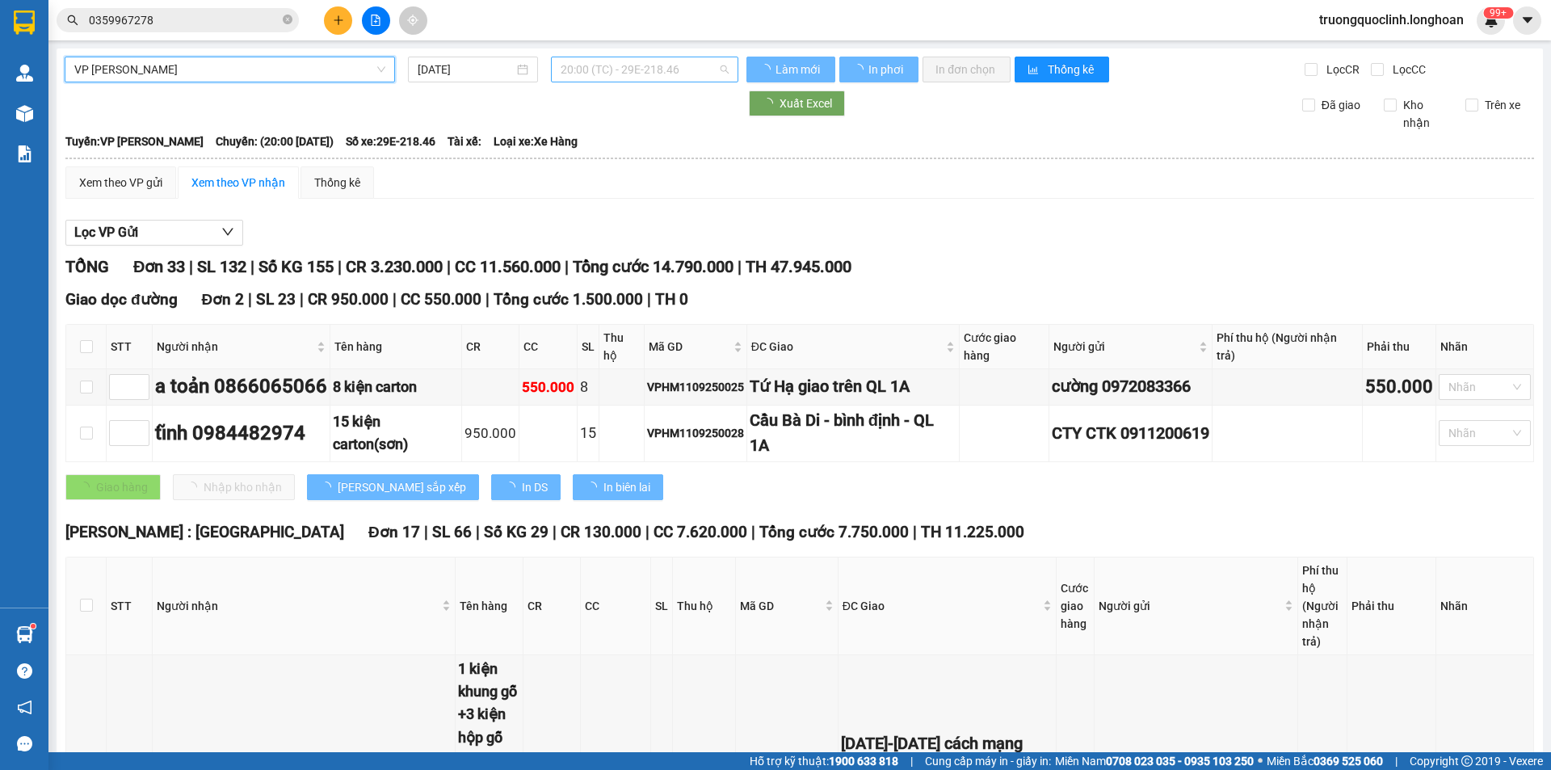
click at [624, 67] on span "20:00 (TC) - 29E-218.46" at bounding box center [644, 69] width 168 height 24
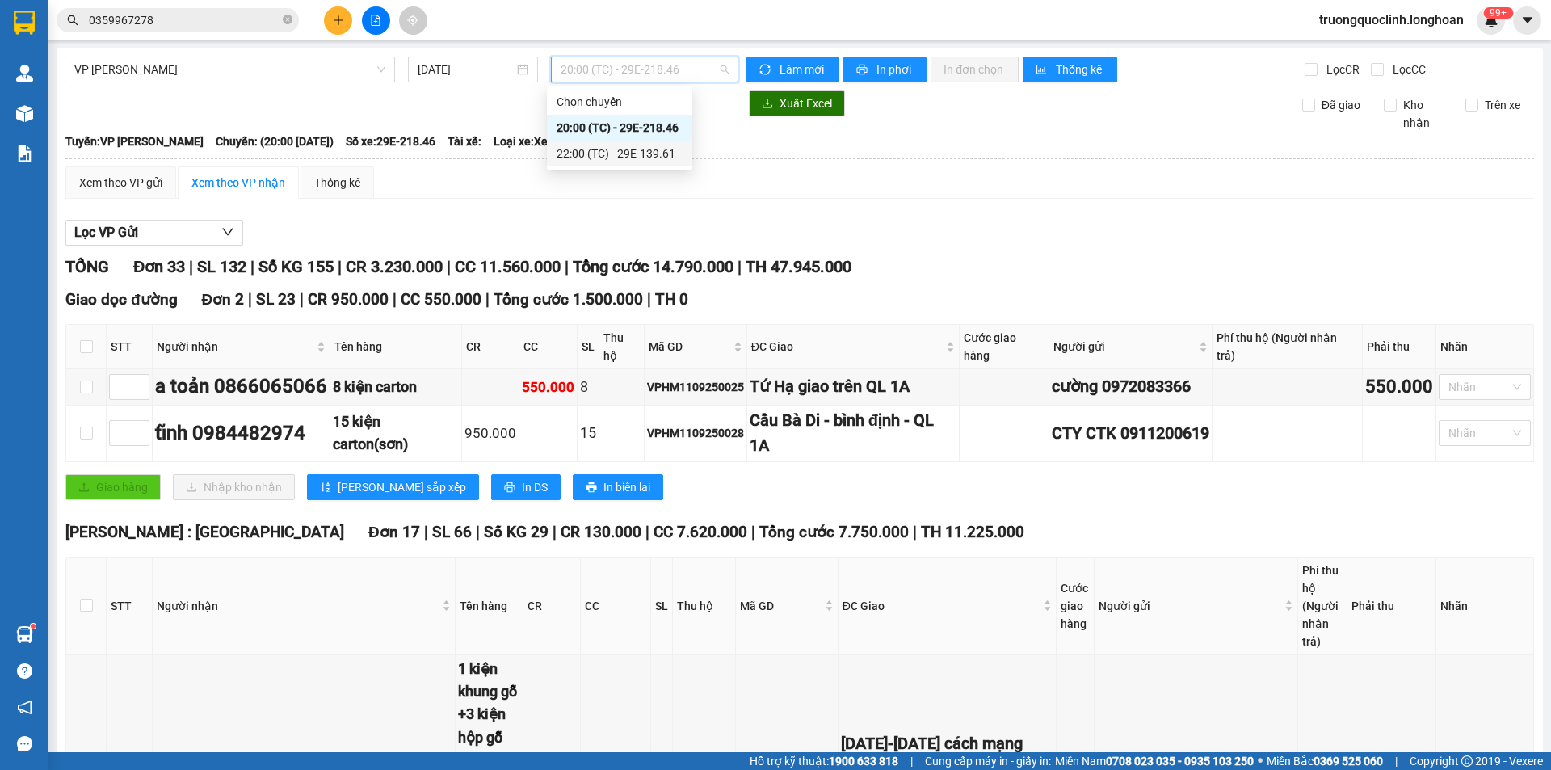
click at [607, 153] on div "22:00 (TC) - 29E-139.61" at bounding box center [619, 154] width 126 height 18
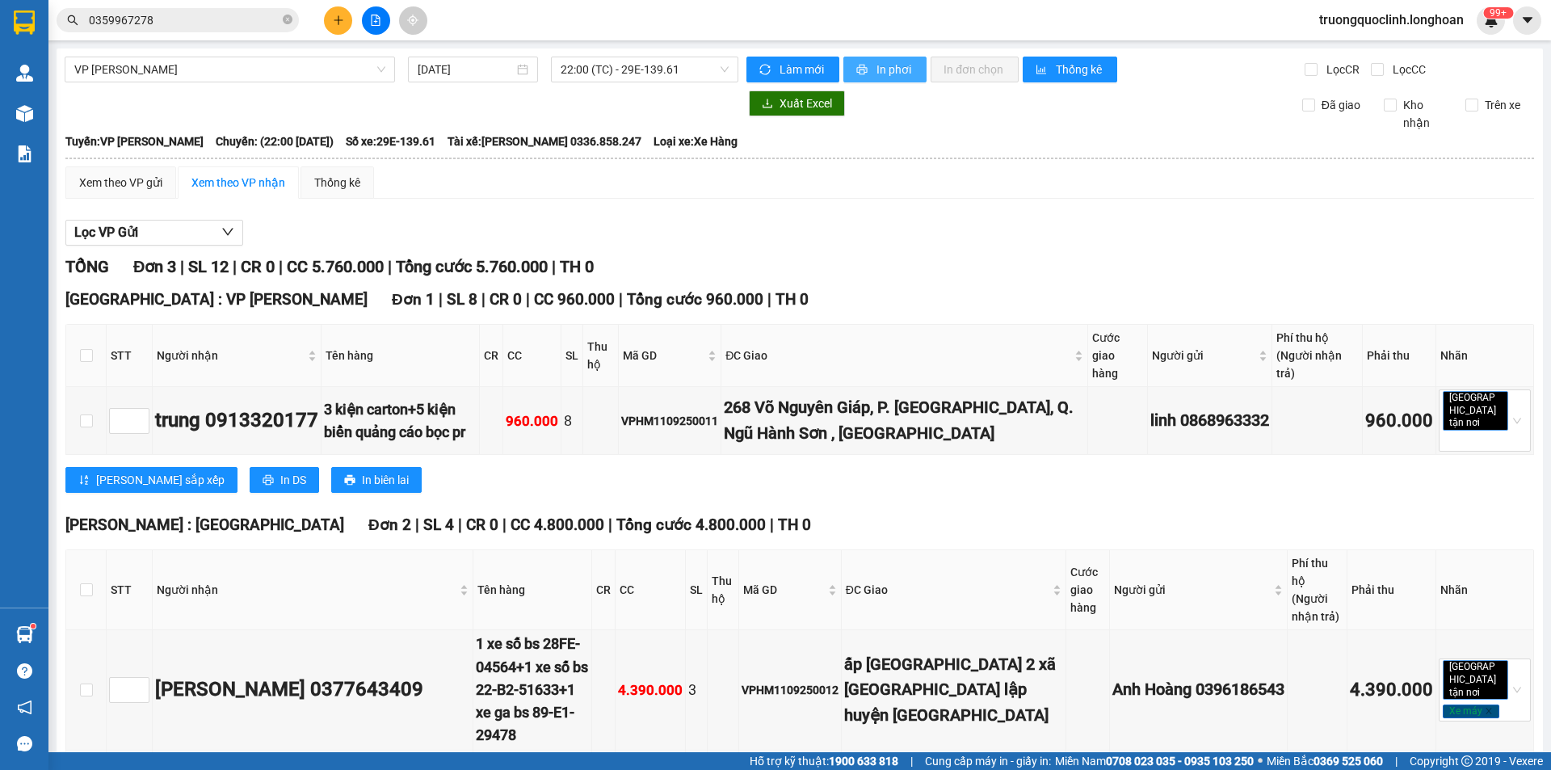
click at [878, 65] on span "In phơi" at bounding box center [894, 70] width 37 height 18
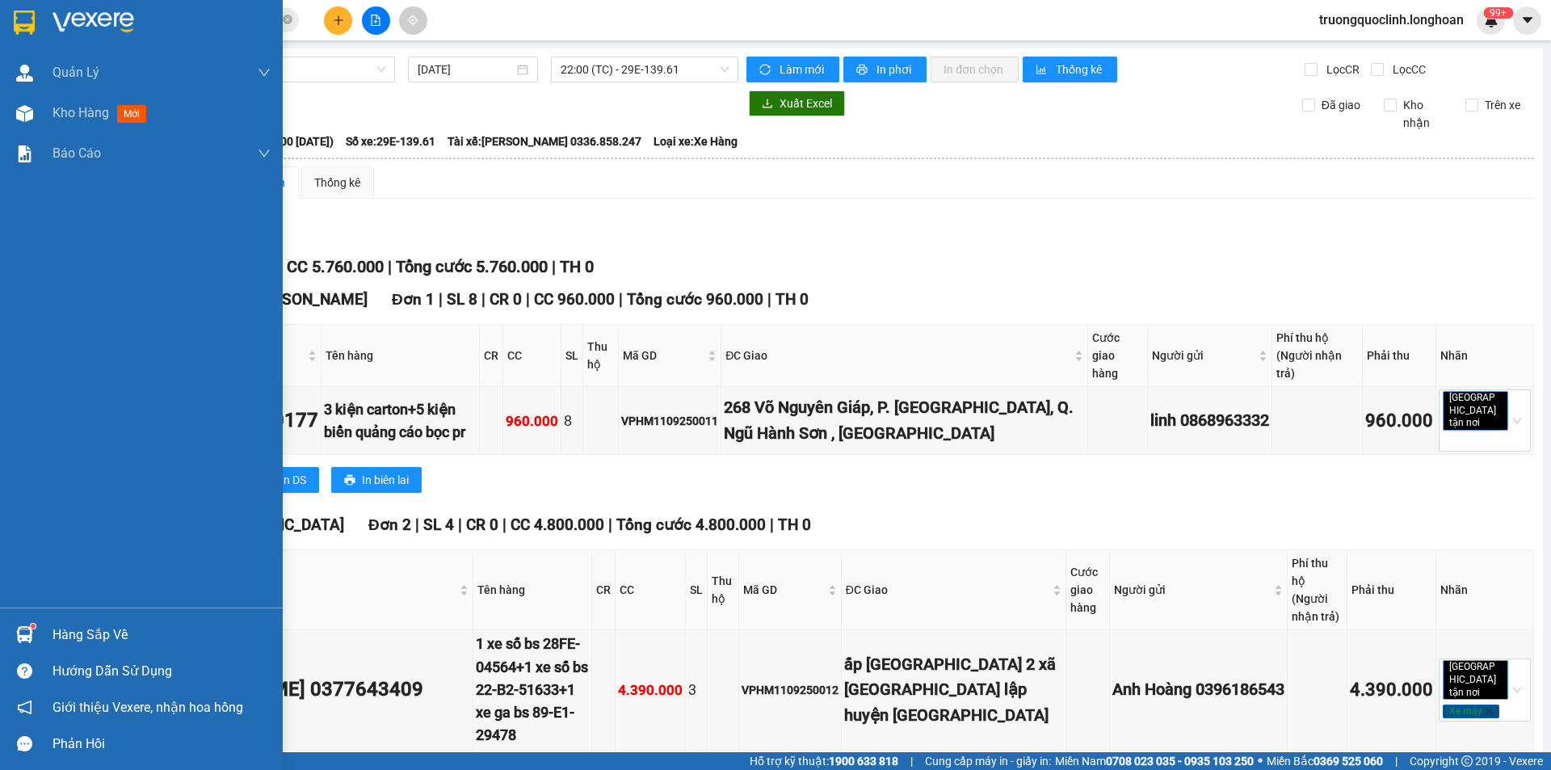
click at [26, 26] on img at bounding box center [24, 22] width 21 height 24
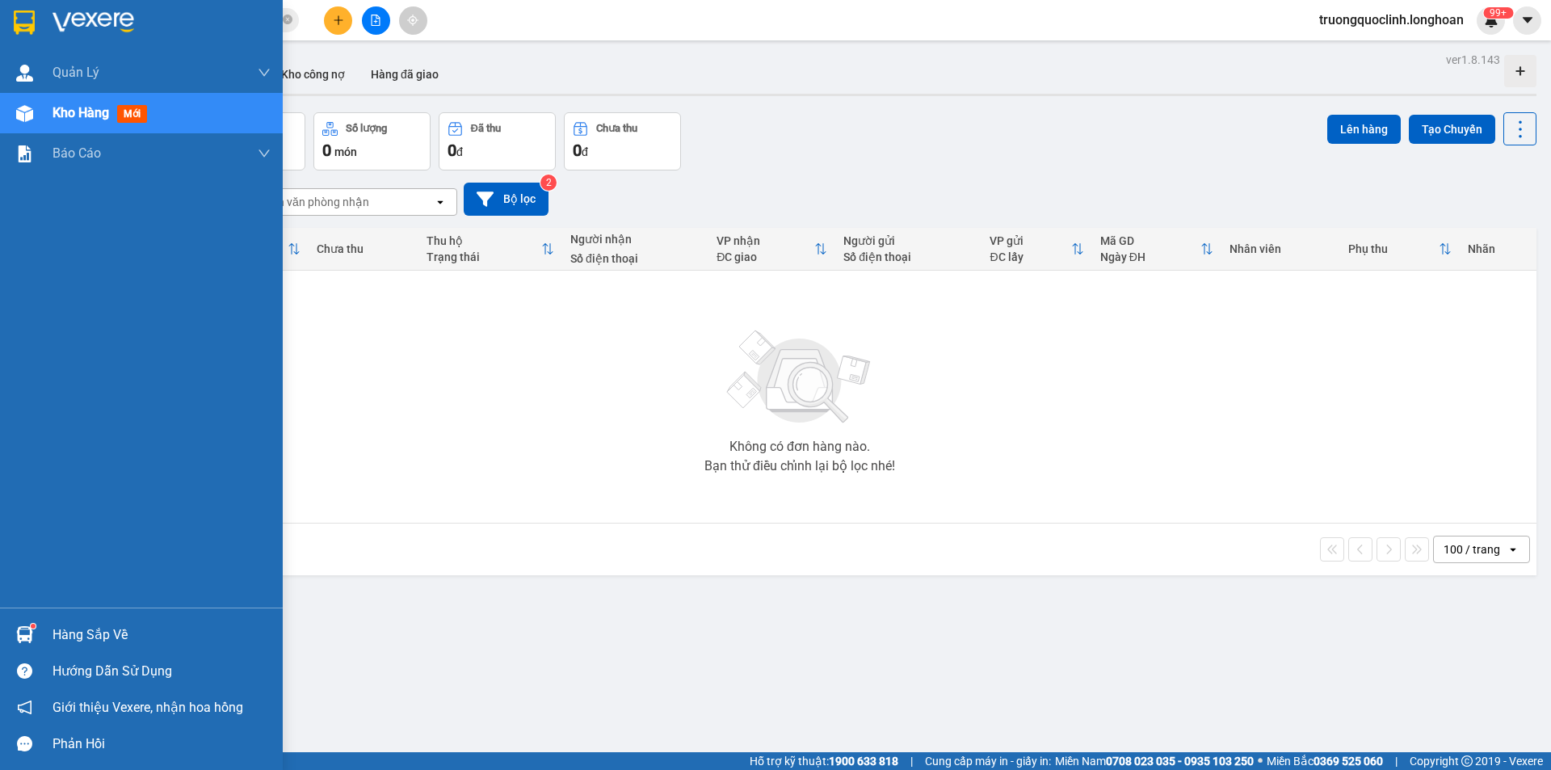
click at [16, 32] on img at bounding box center [24, 22] width 21 height 24
